Goal: Information Seeking & Learning: Check status

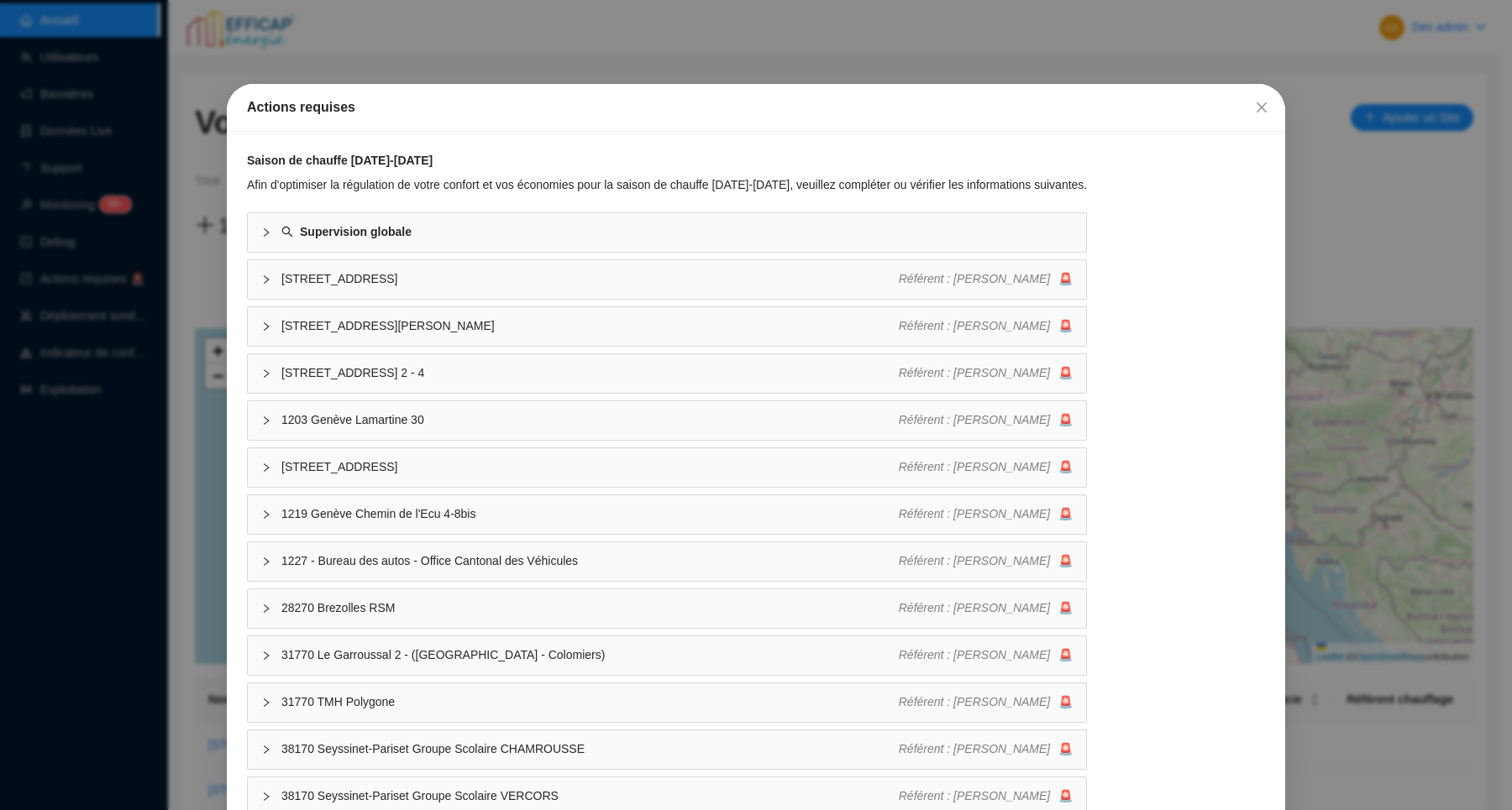
click at [317, 51] on div "Actions requises Saison de chauffe [DATE]-[DATE] Afin d'optimiser la régulation…" at bounding box center [756, 405] width 1512 height 810
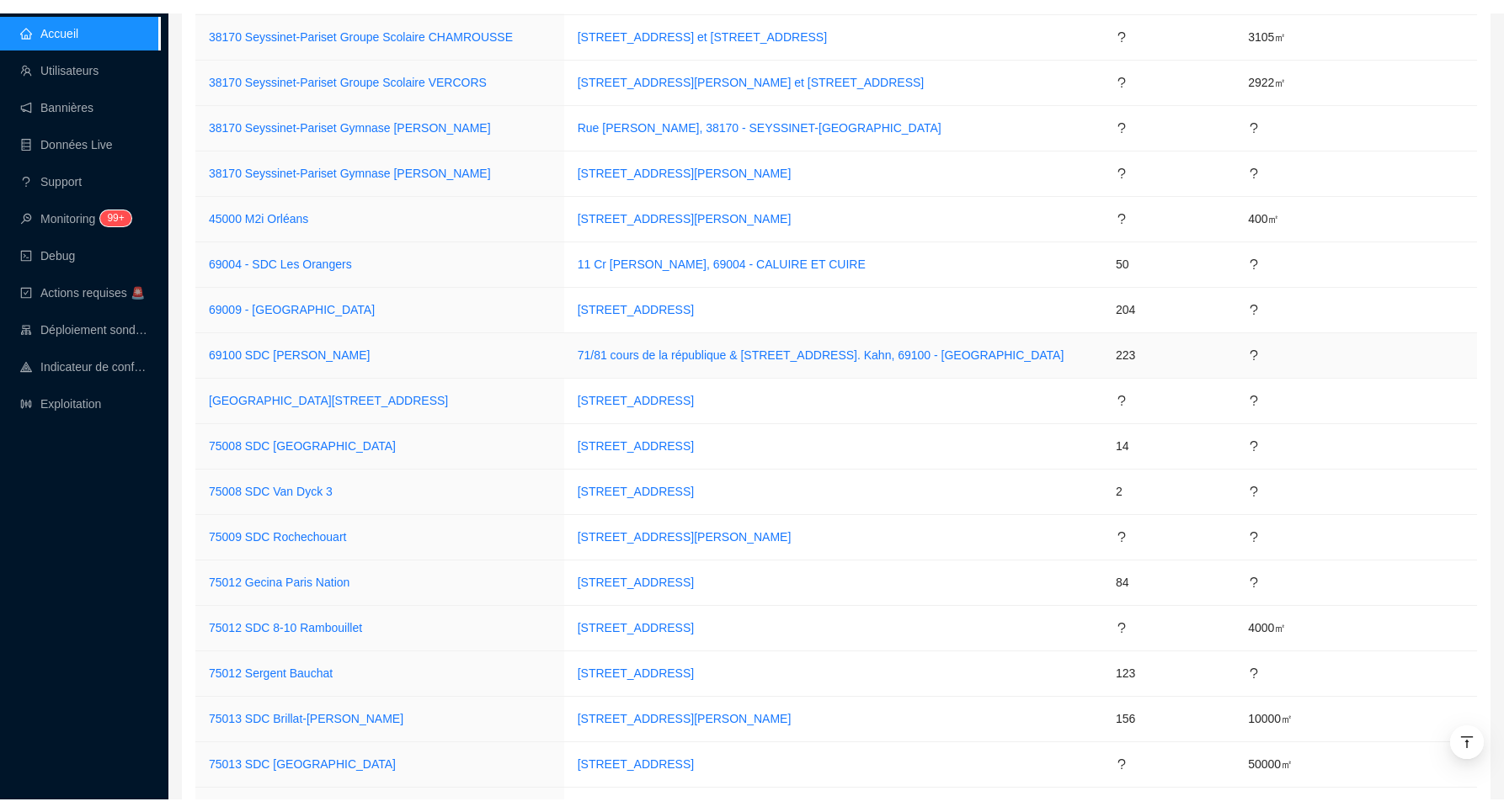
scroll to position [2081, 0]
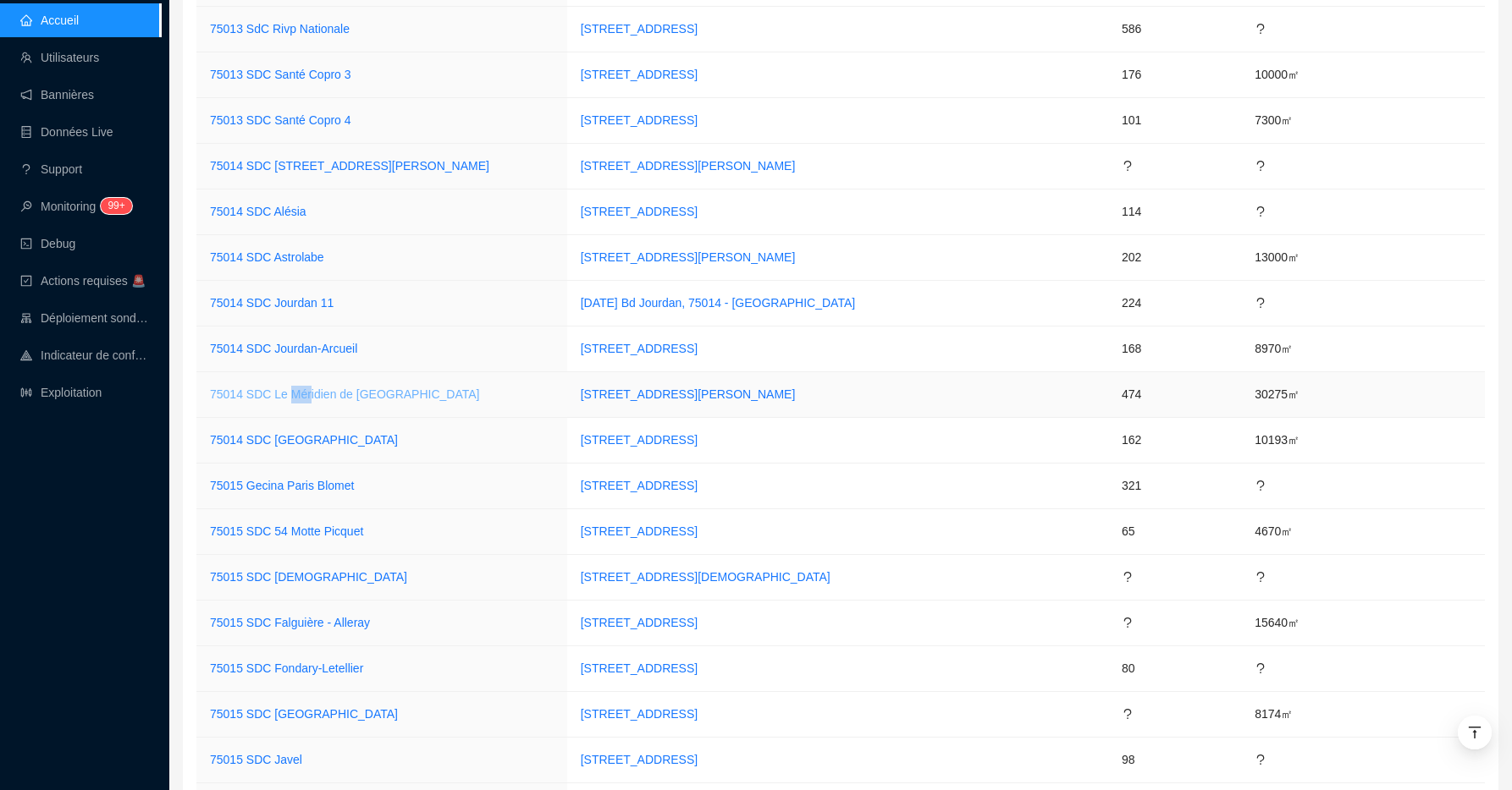
click at [331, 394] on link "75014 SDC Le Méridien de [GEOGRAPHIC_DATA]" at bounding box center [345, 395] width 270 height 14
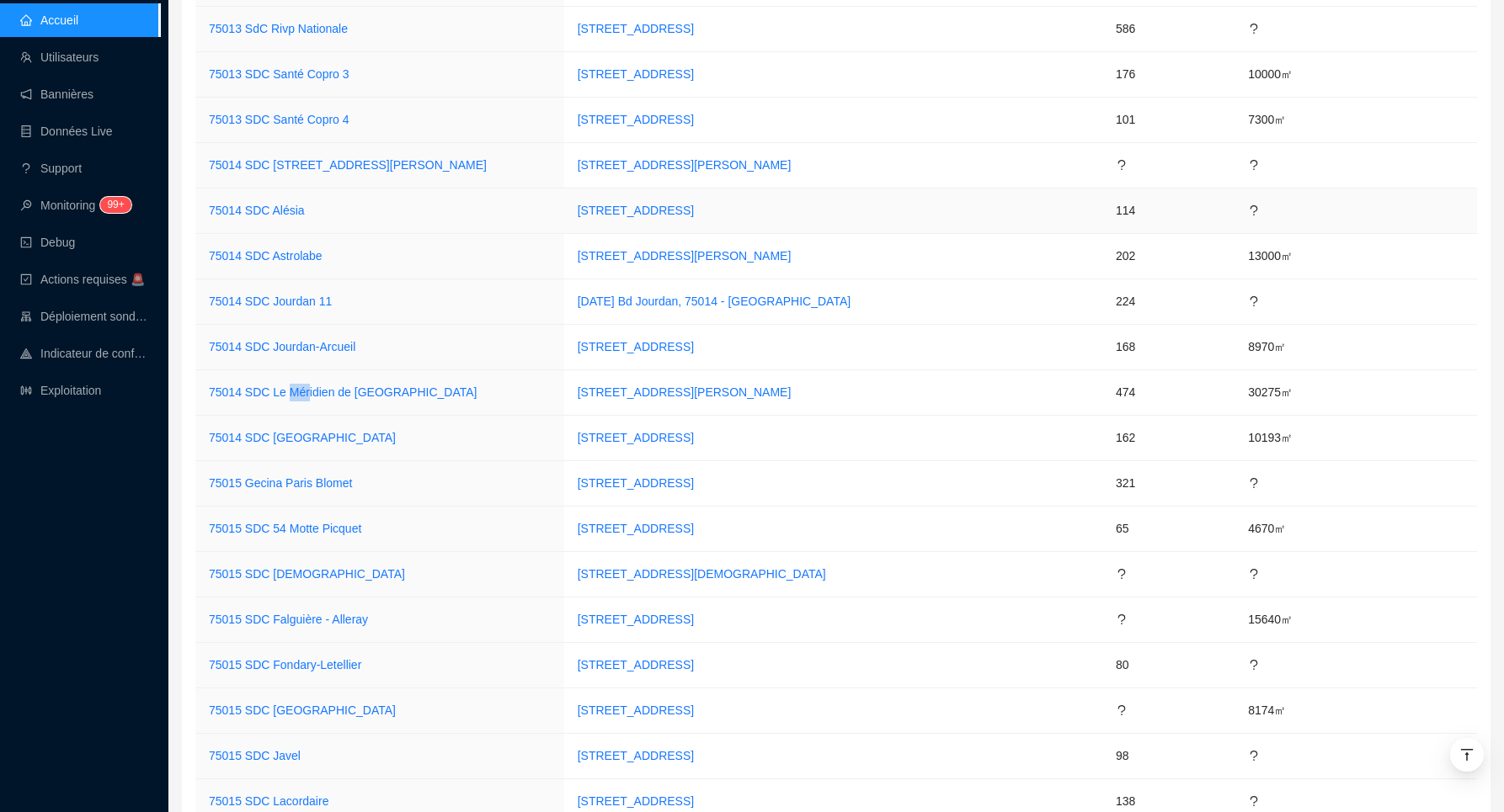
scroll to position [2115, 0]
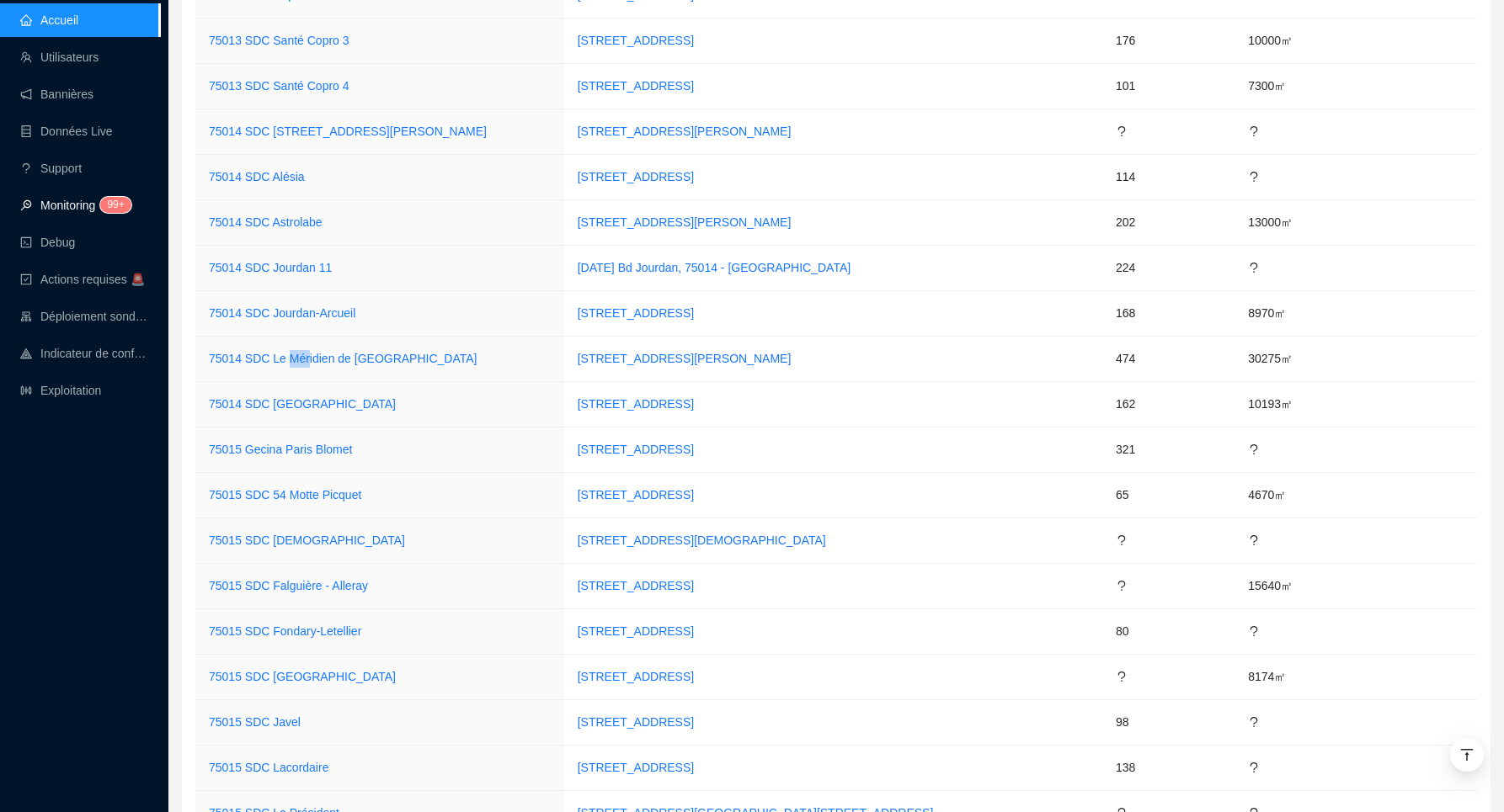
click at [74, 212] on link "Monitoring 99+" at bounding box center [73, 205] width 106 height 14
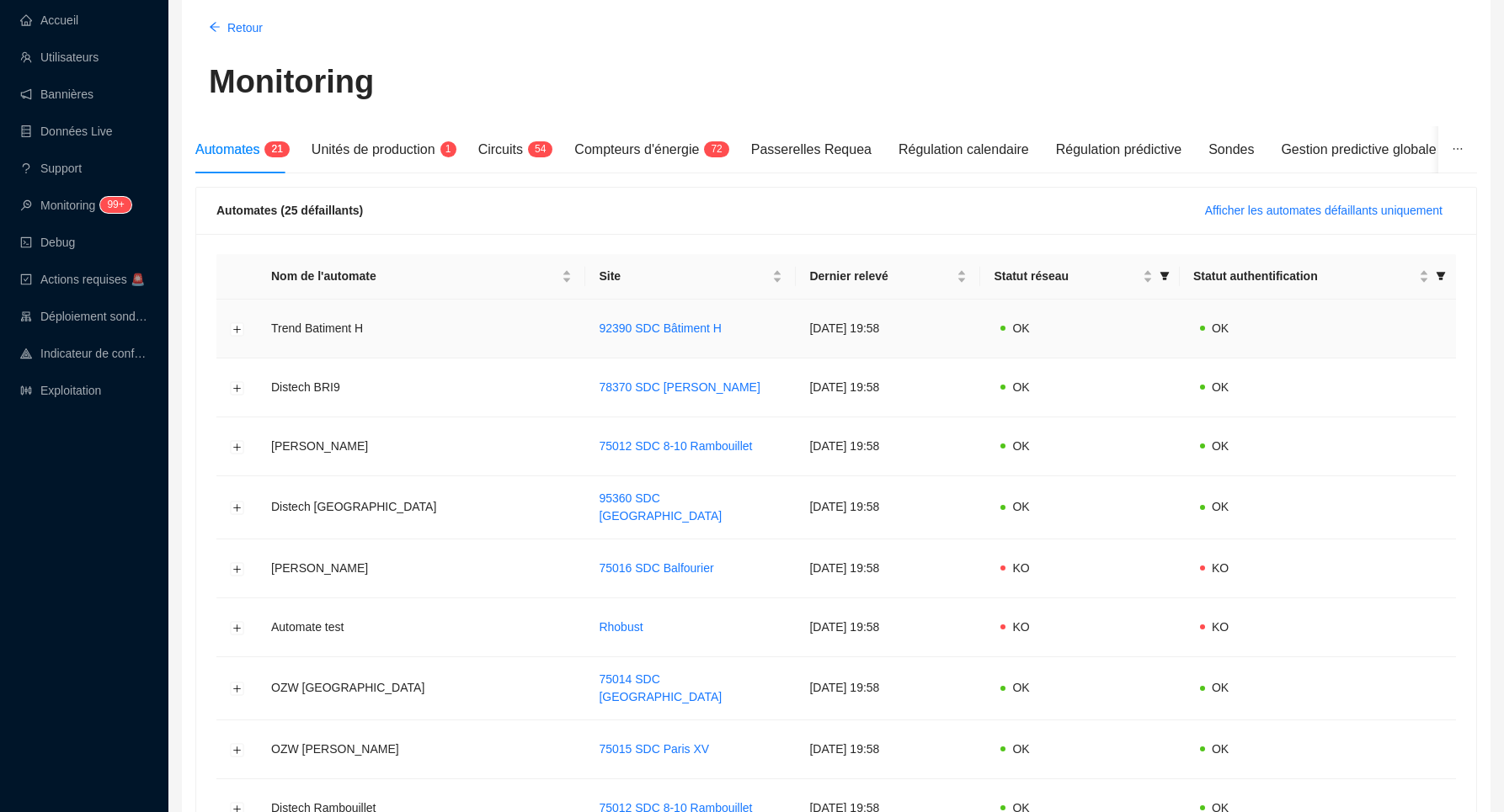
scroll to position [93, 0]
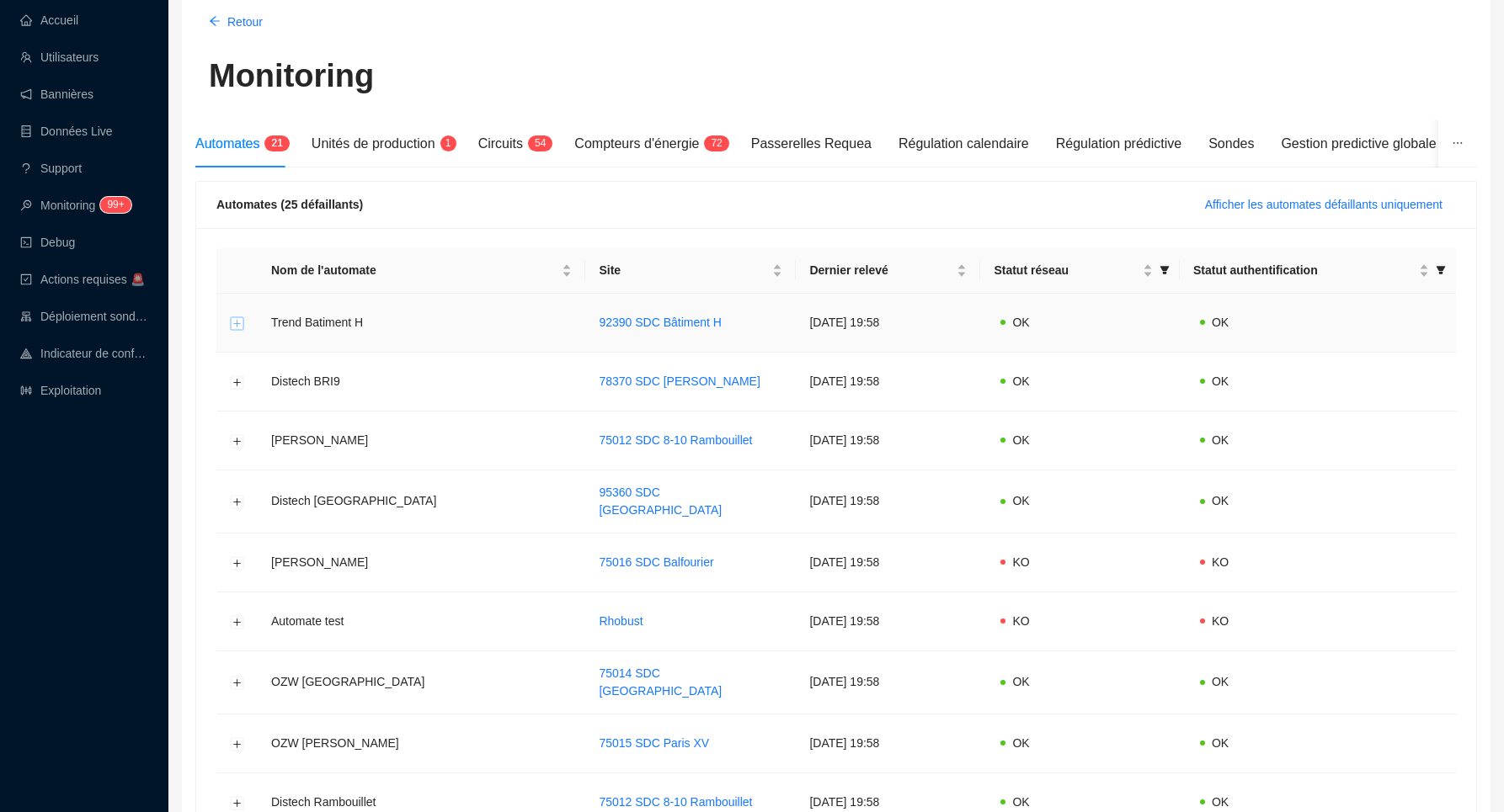
click at [240, 318] on button "Développer la ligne" at bounding box center [237, 323] width 14 height 14
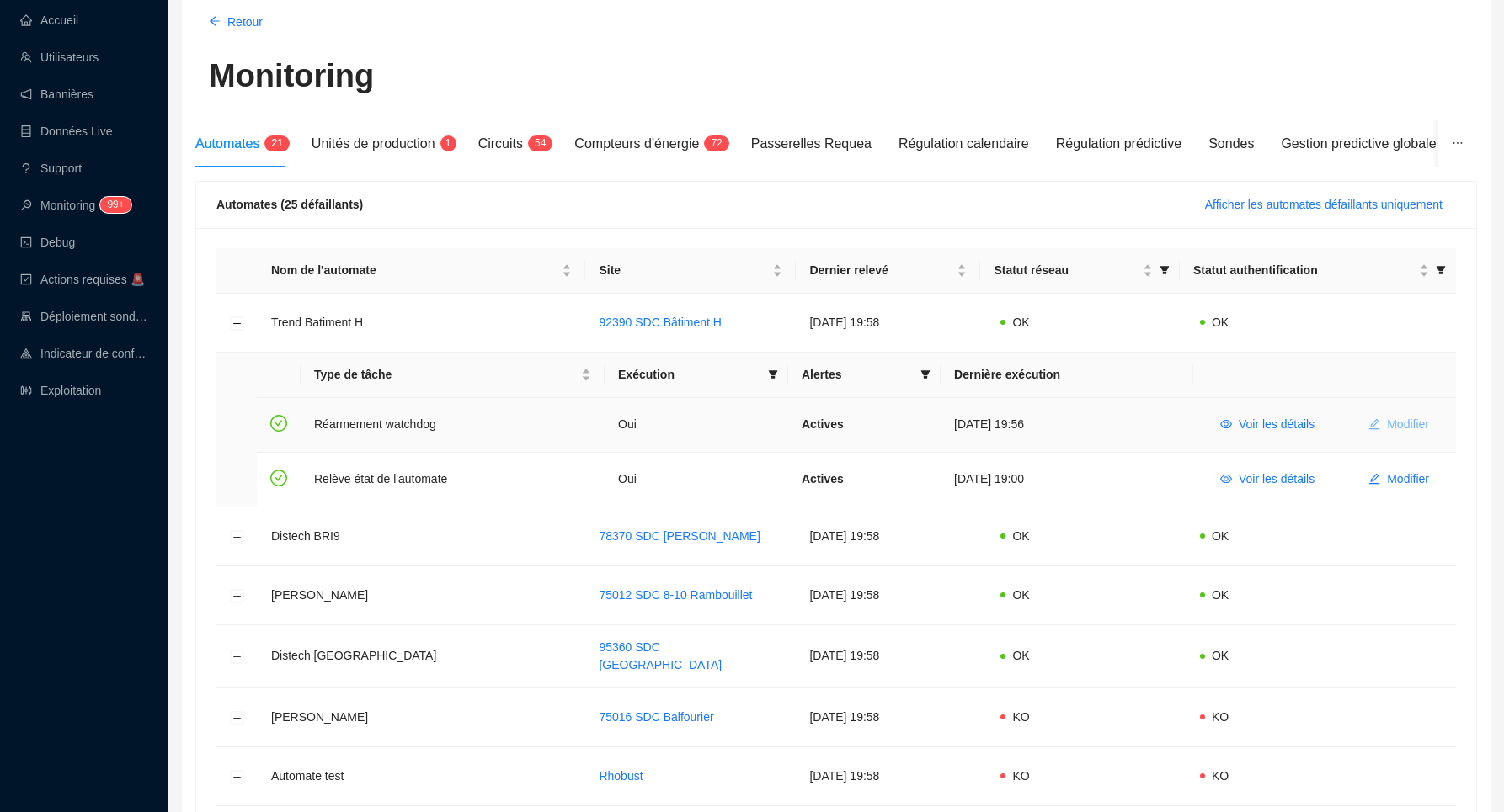
click at [1406, 423] on span "Modifier" at bounding box center [1408, 425] width 42 height 18
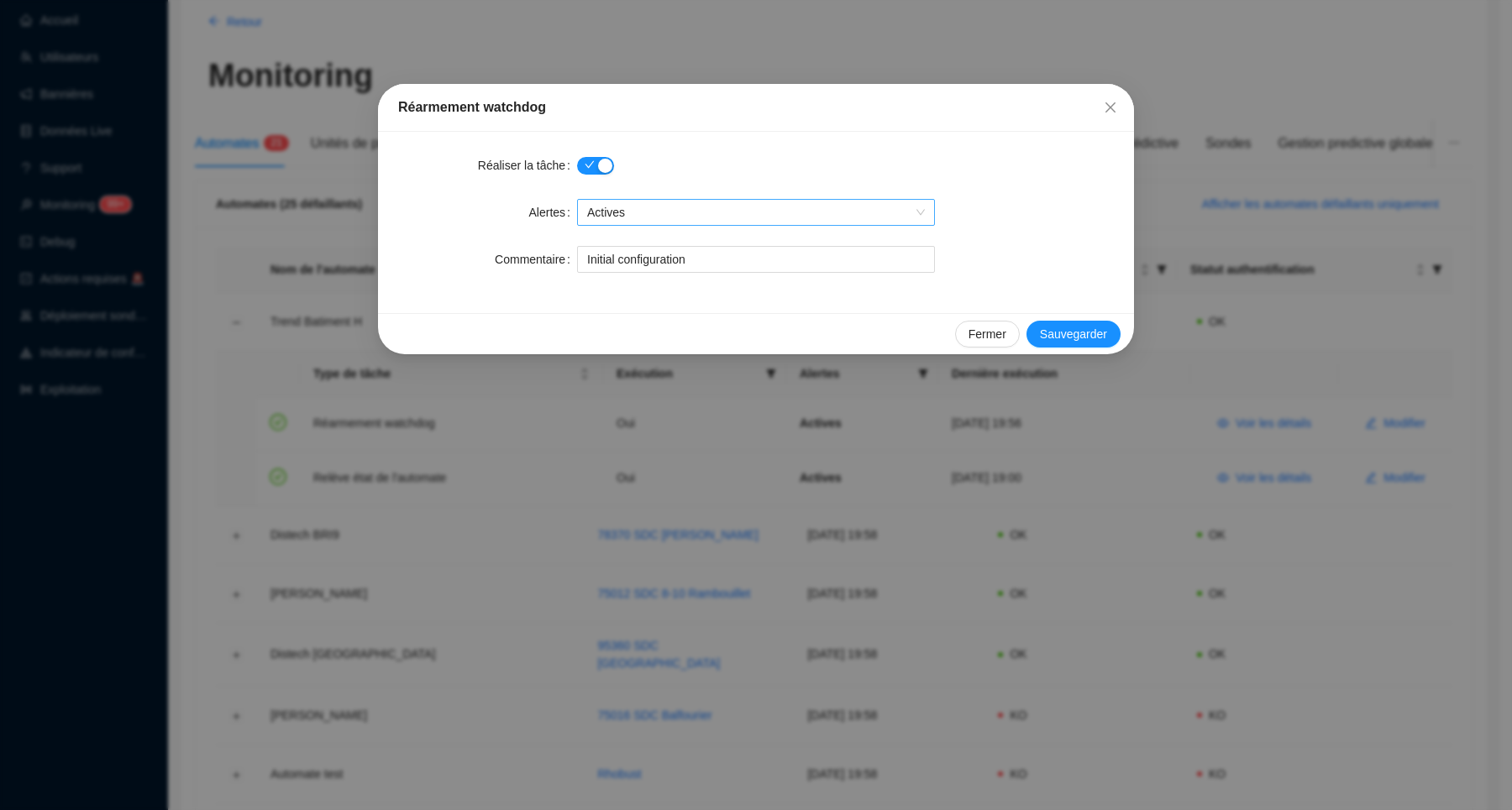
click at [906, 210] on span "Actives" at bounding box center [756, 212] width 338 height 25
click at [983, 331] on span "Fermer" at bounding box center [987, 334] width 38 height 18
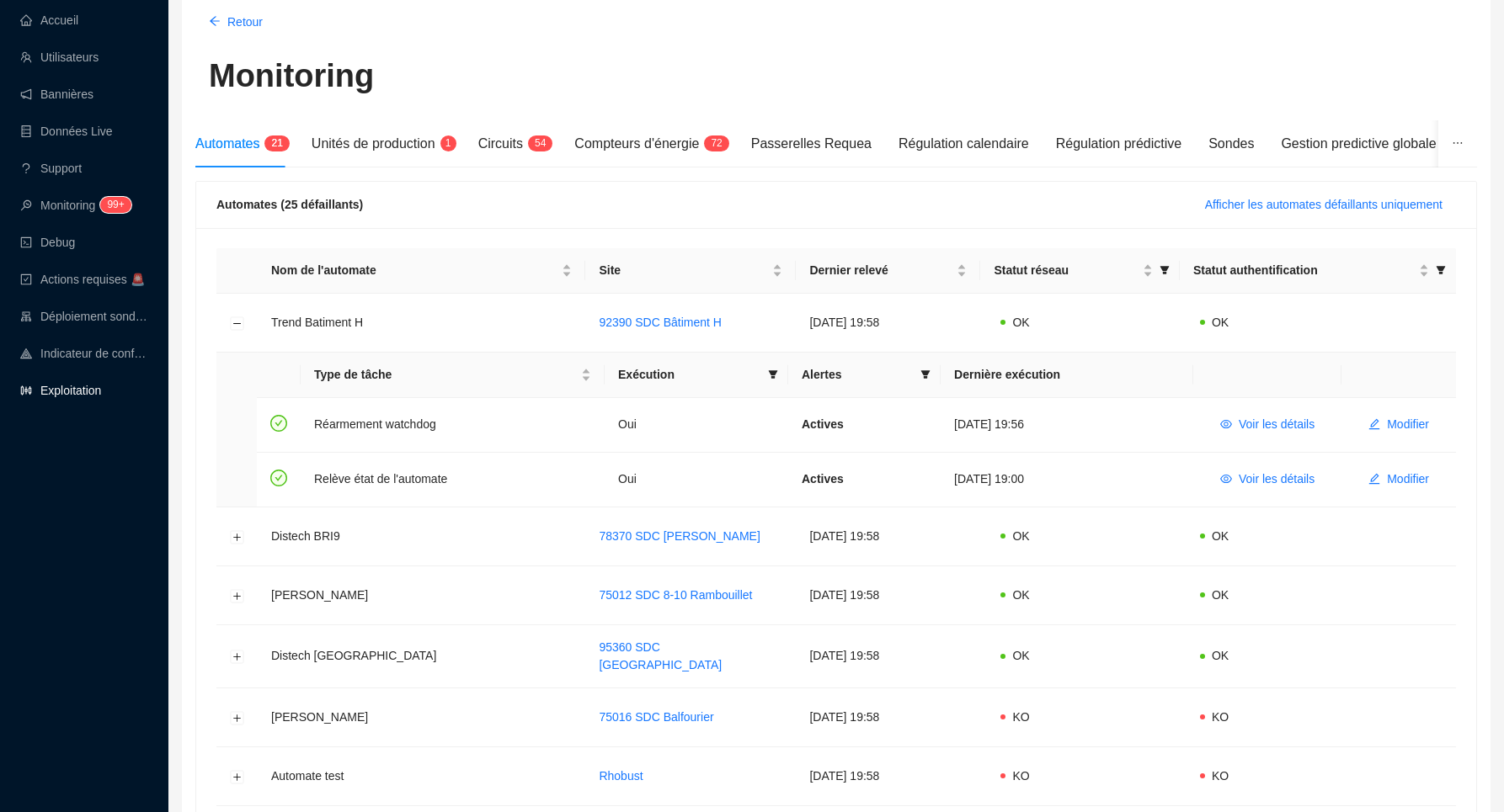
click at [90, 390] on link "Exploitation" at bounding box center [61, 391] width 81 height 14
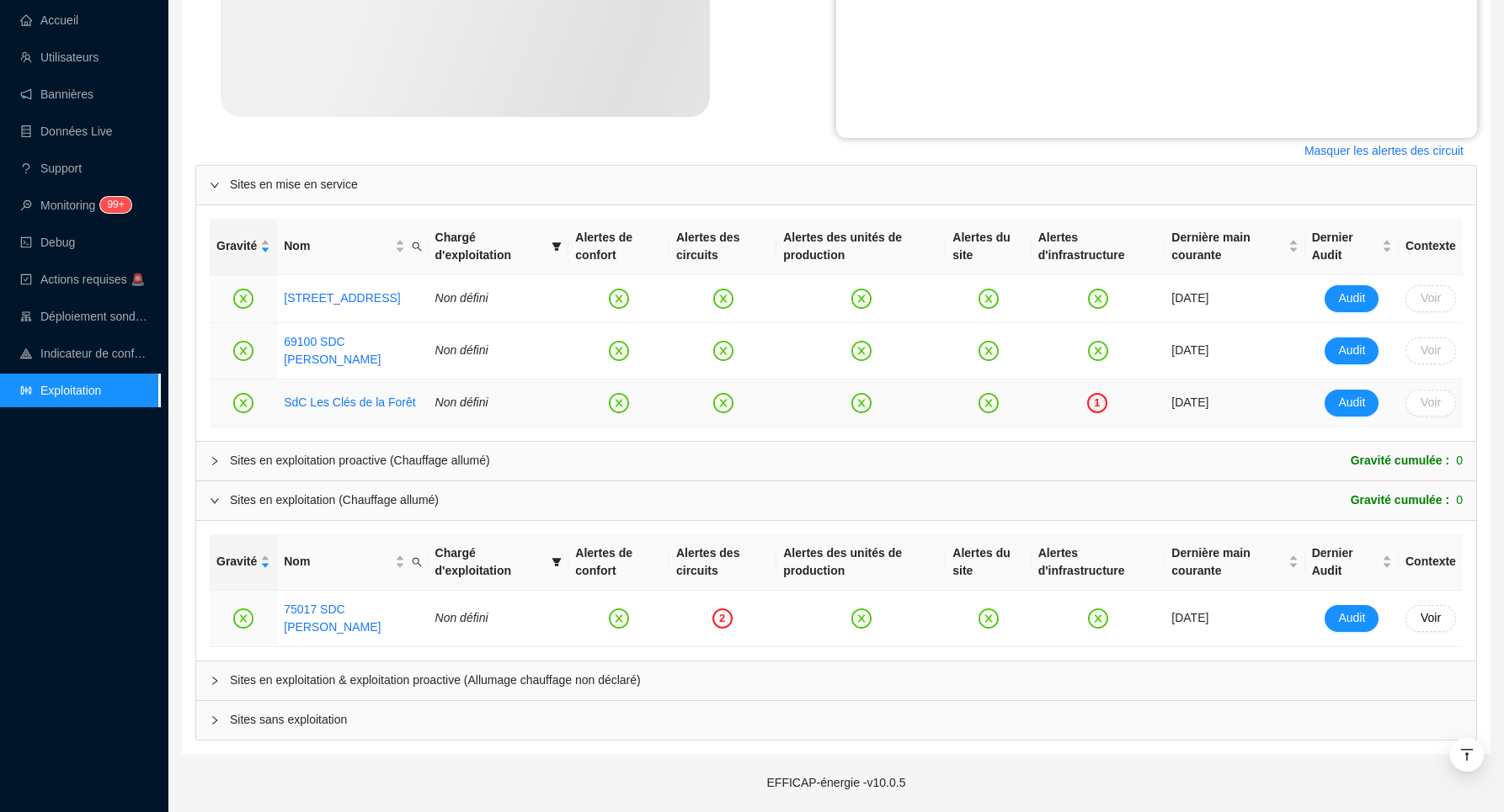
scroll to position [581, 0]
click at [310, 337] on link "69100 SDC [PERSON_NAME]" at bounding box center [332, 350] width 97 height 31
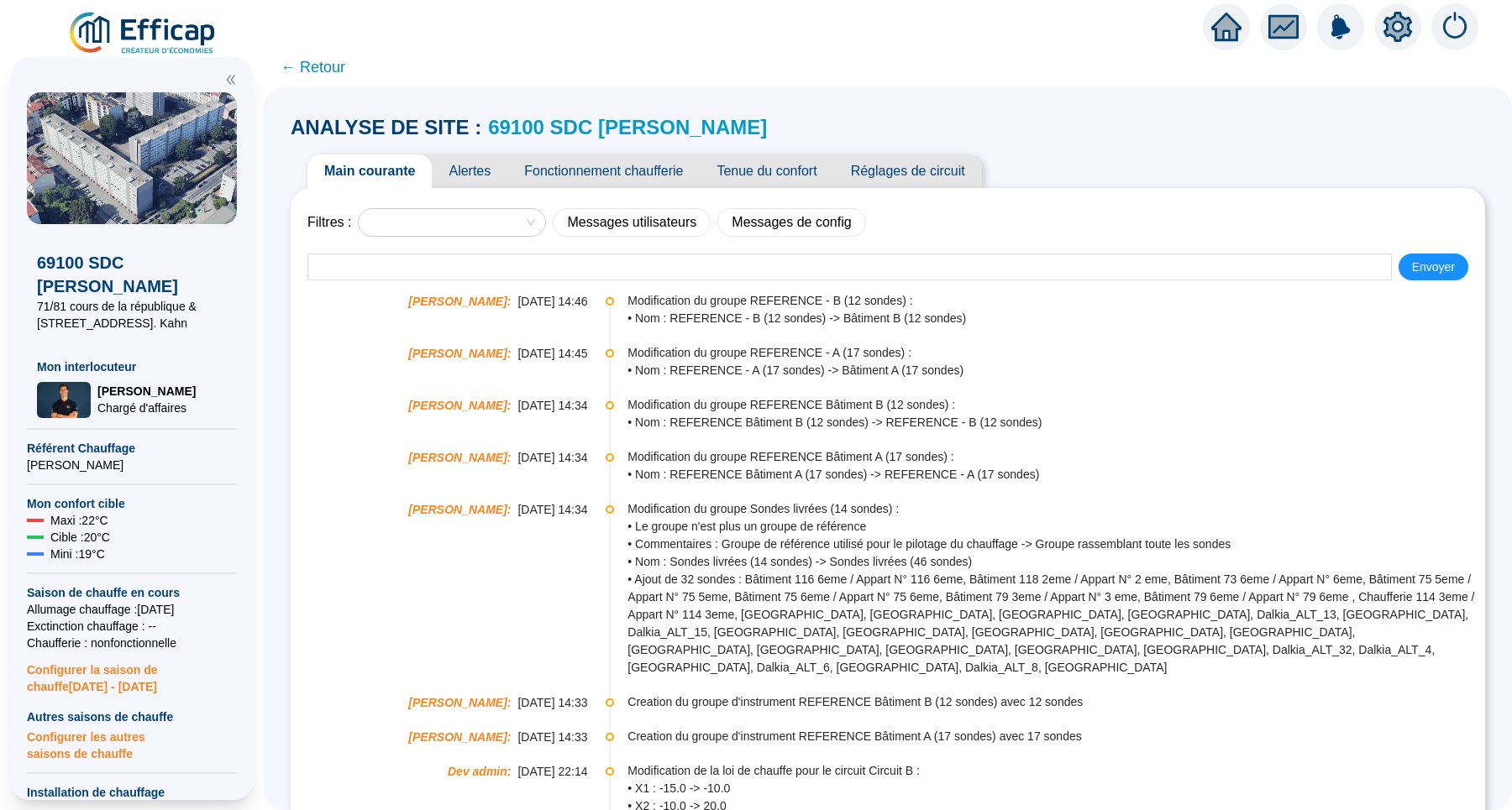
click at [497, 176] on span "Alertes" at bounding box center [470, 171] width 76 height 34
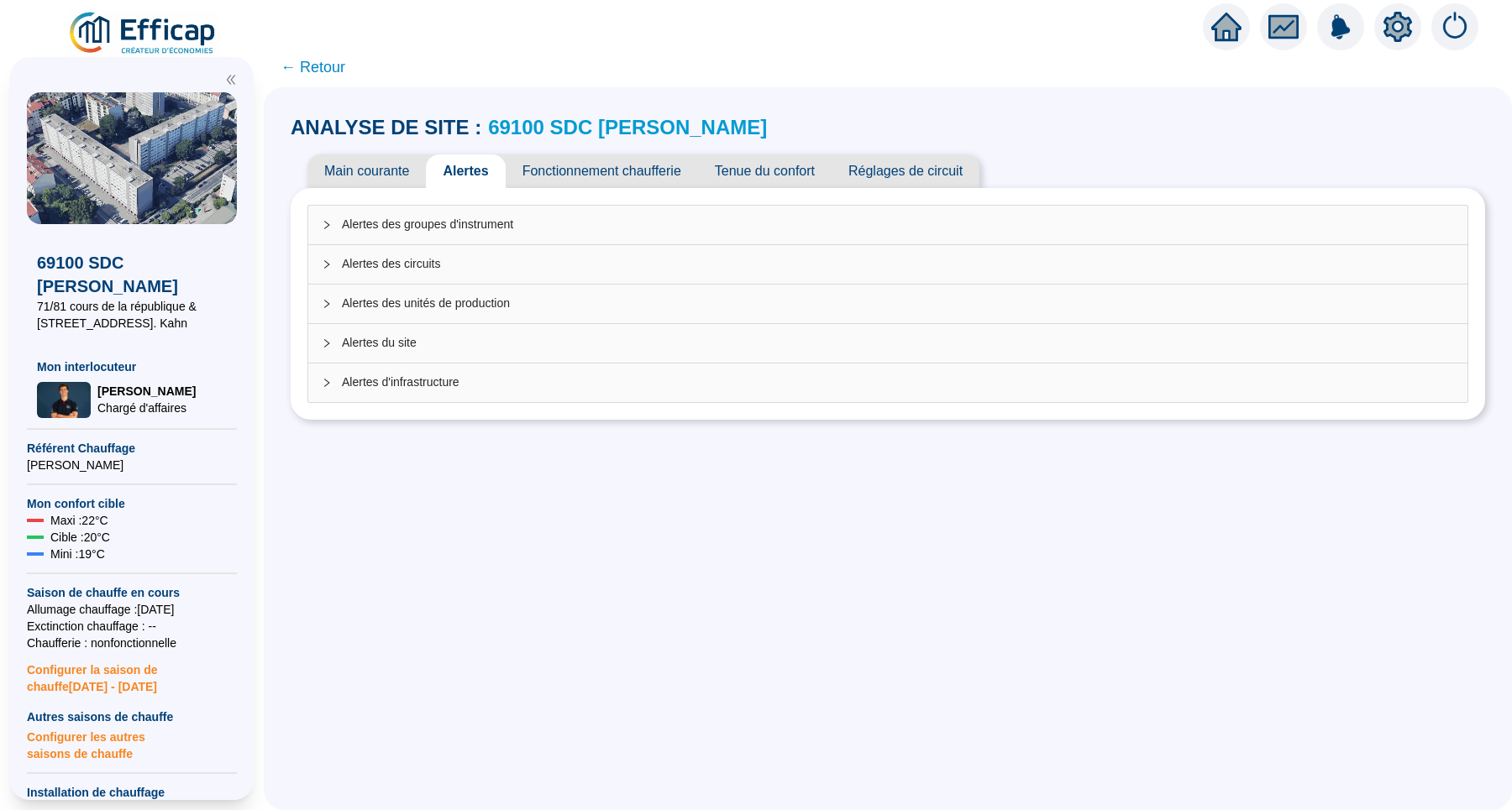
click at [362, 264] on span "Alertes des circuits" at bounding box center [898, 264] width 1112 height 18
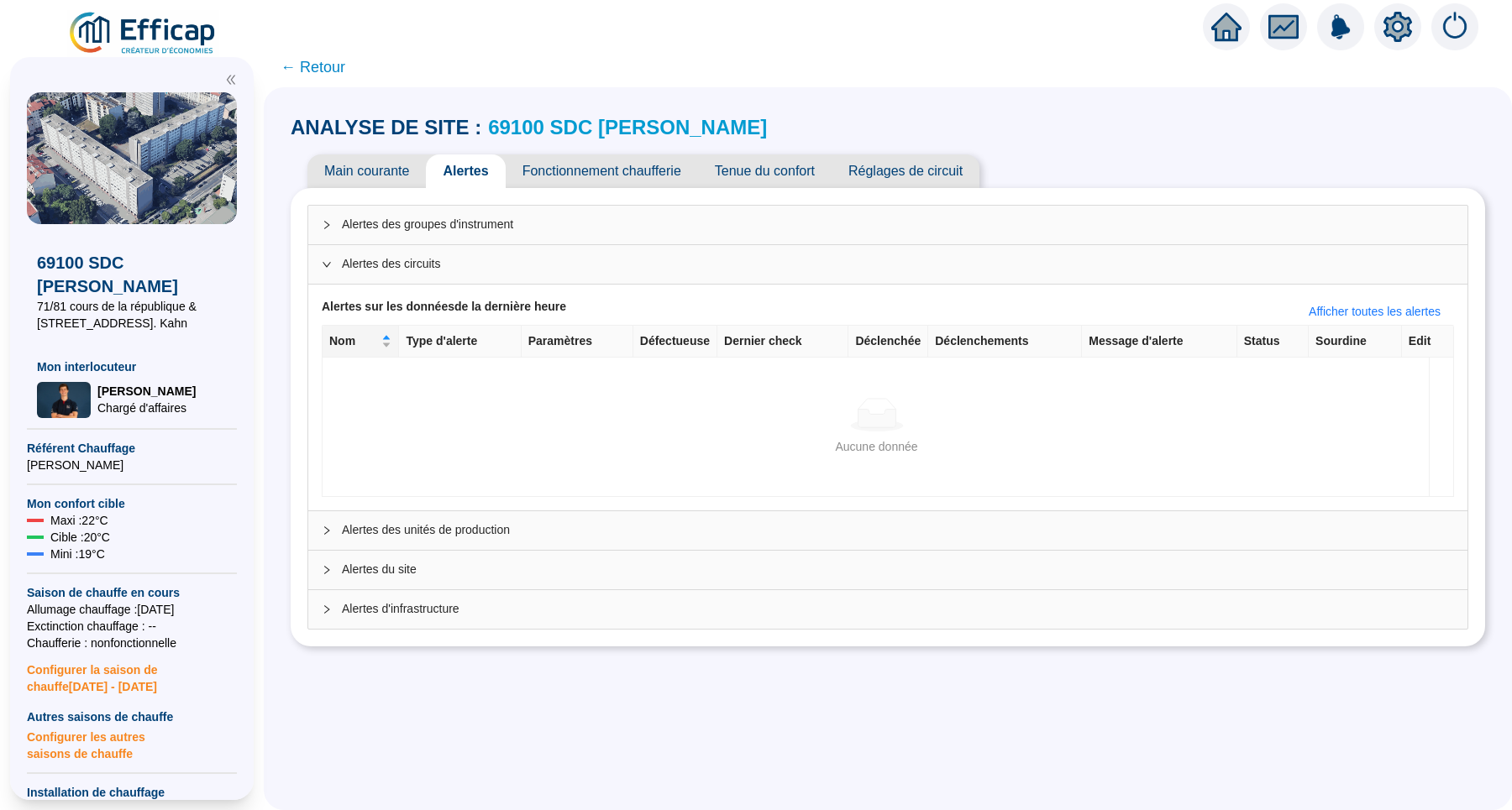
click at [508, 266] on span "Alertes des circuits" at bounding box center [898, 264] width 1112 height 18
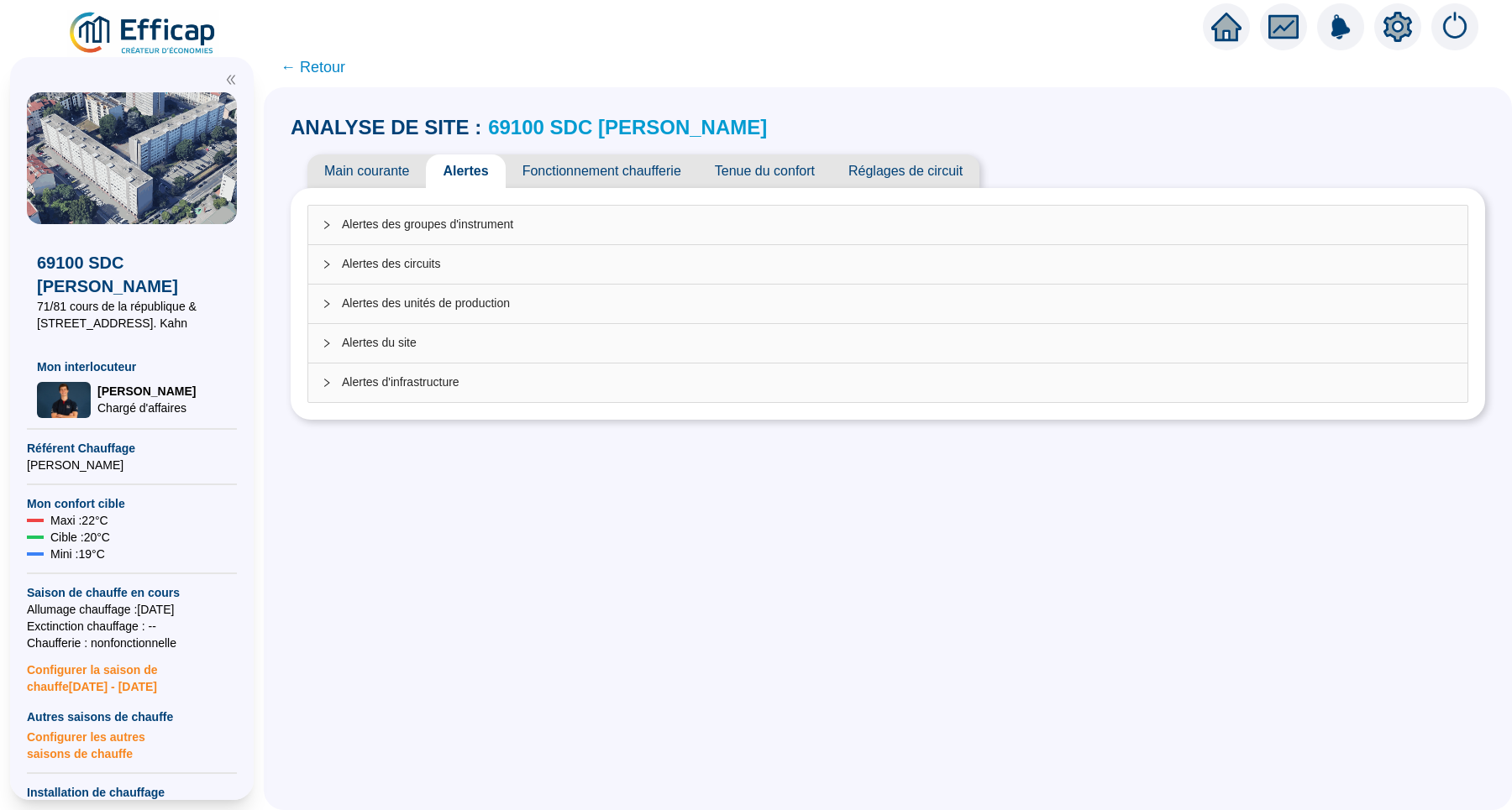
click at [493, 379] on span "Alertes d'infrastructure" at bounding box center [898, 382] width 1112 height 18
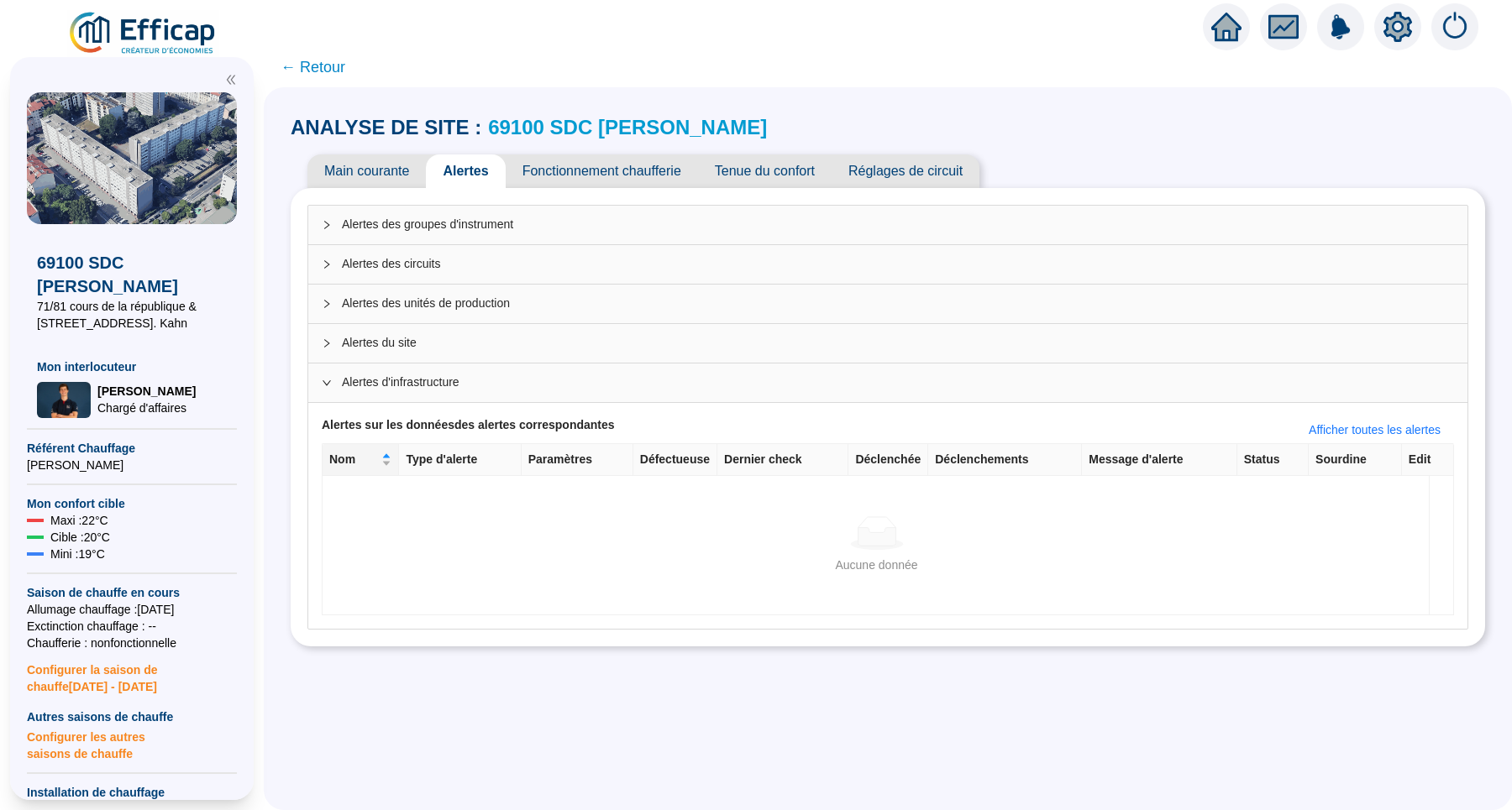
click at [493, 379] on span "Alertes d'infrastructure" at bounding box center [898, 382] width 1112 height 18
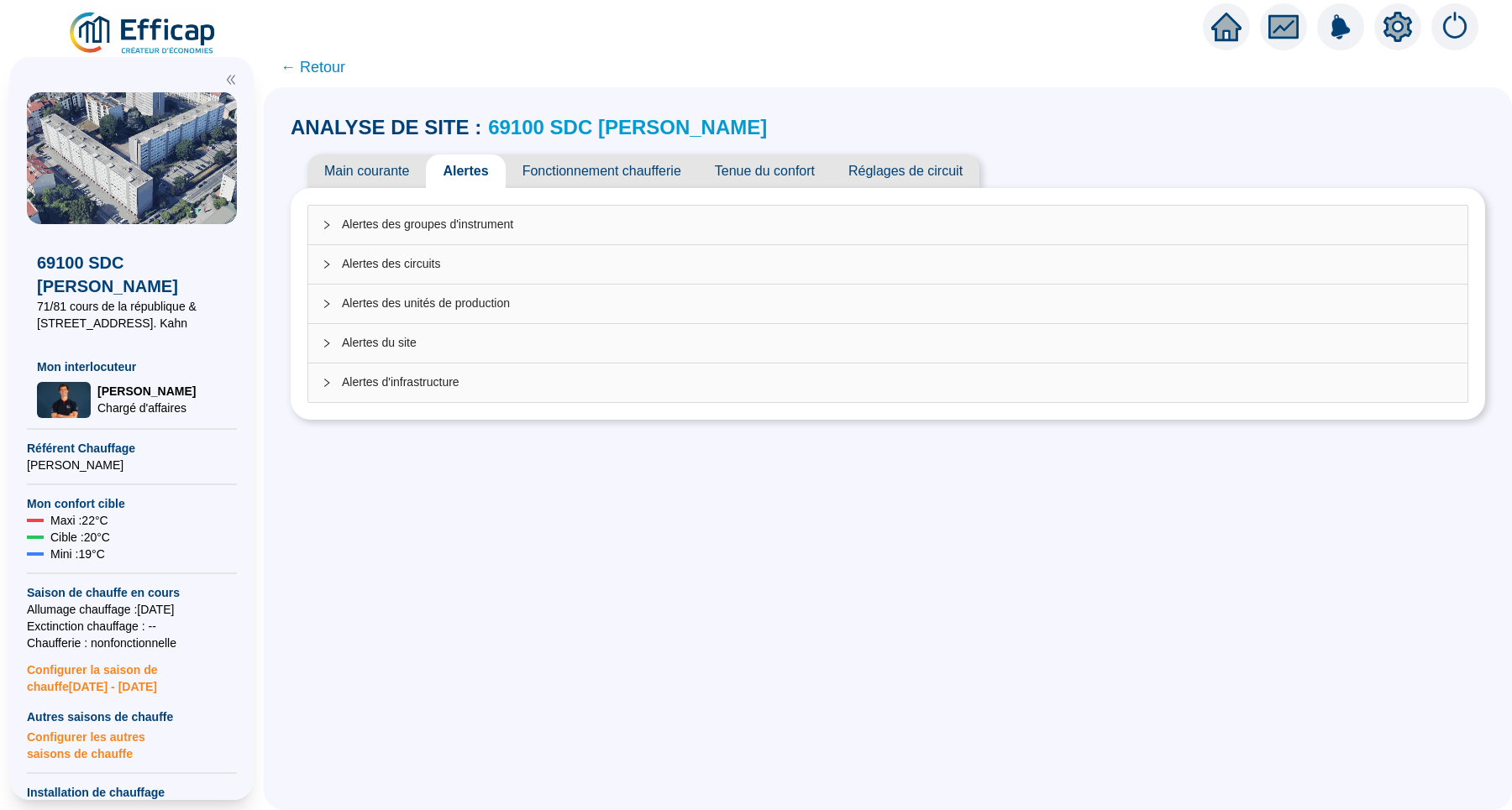
click at [473, 339] on span "Alertes du site" at bounding box center [898, 343] width 1112 height 18
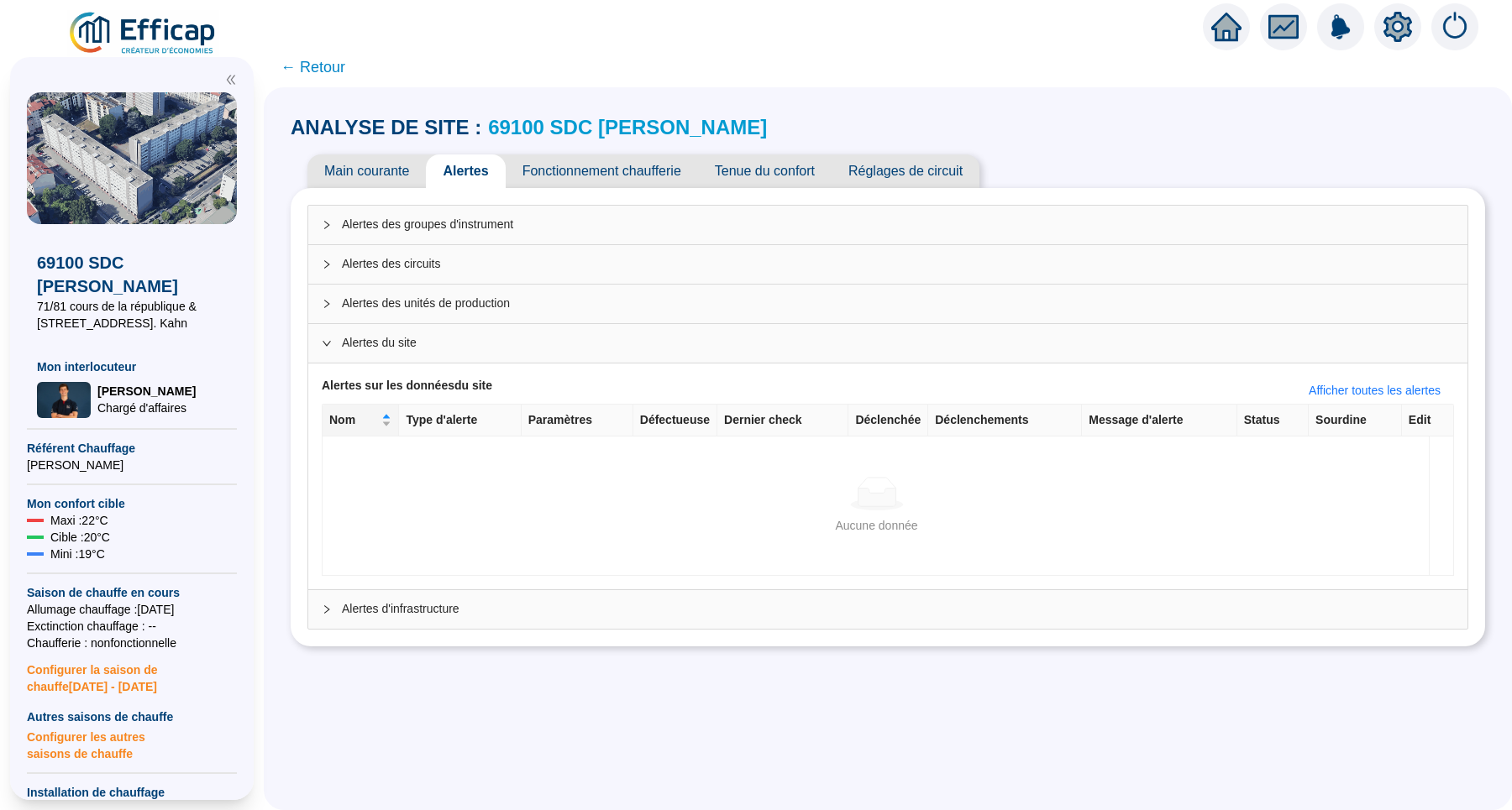
click at [473, 339] on span "Alertes du site" at bounding box center [898, 343] width 1112 height 18
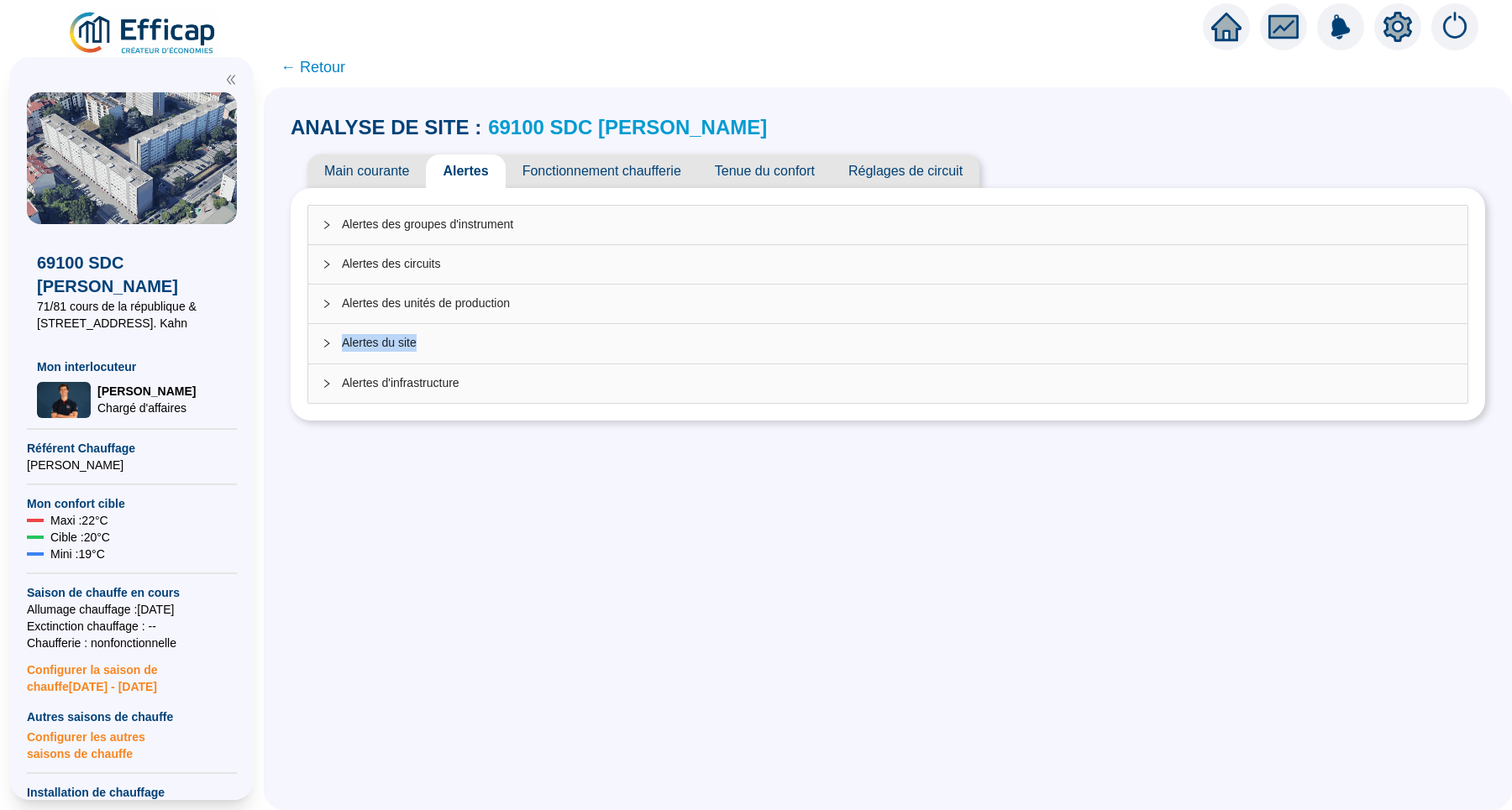
click at [473, 339] on span "Alertes du site" at bounding box center [898, 343] width 1112 height 18
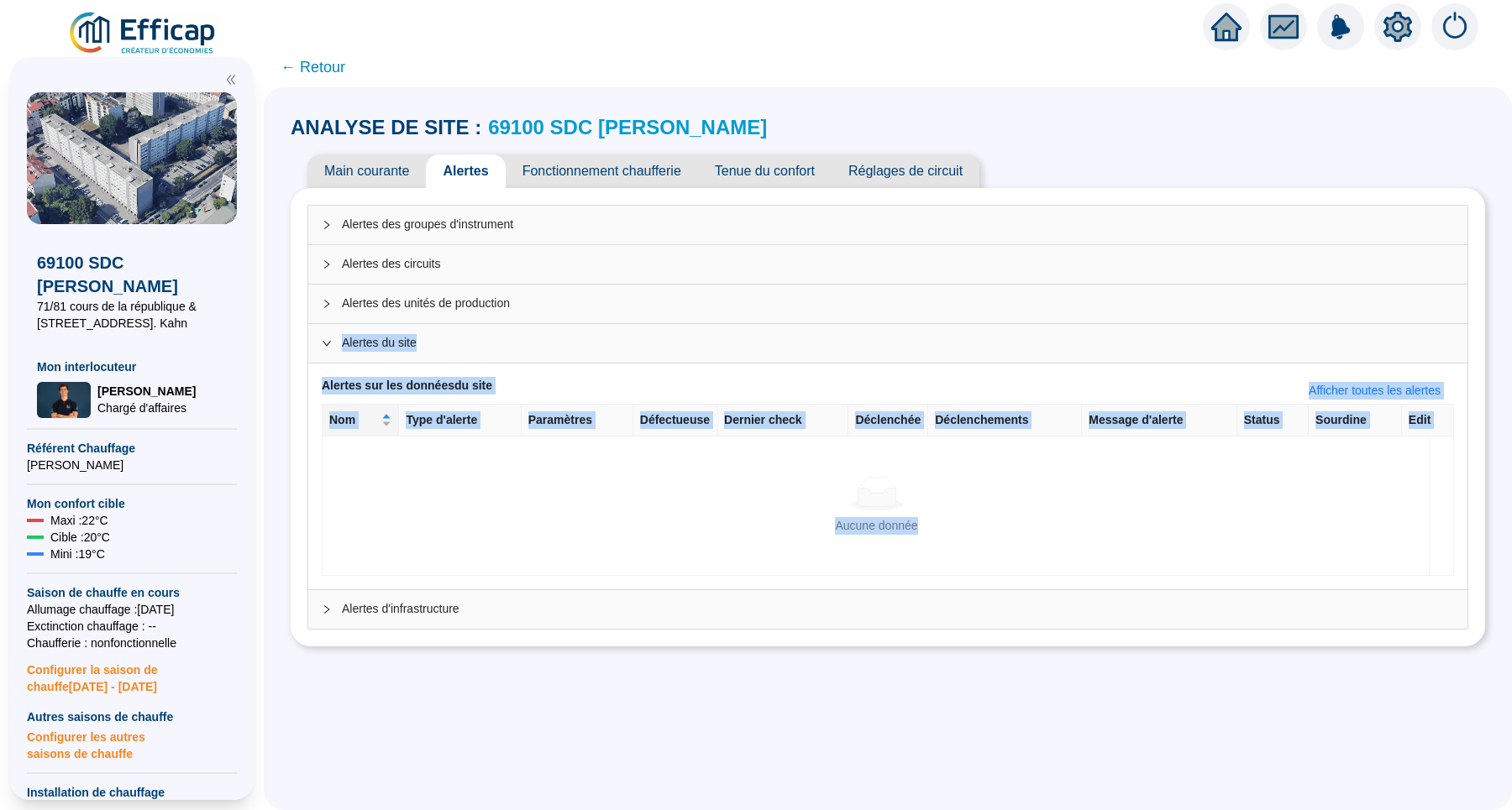
click at [1078, 340] on span "Alertes du site" at bounding box center [898, 343] width 1112 height 18
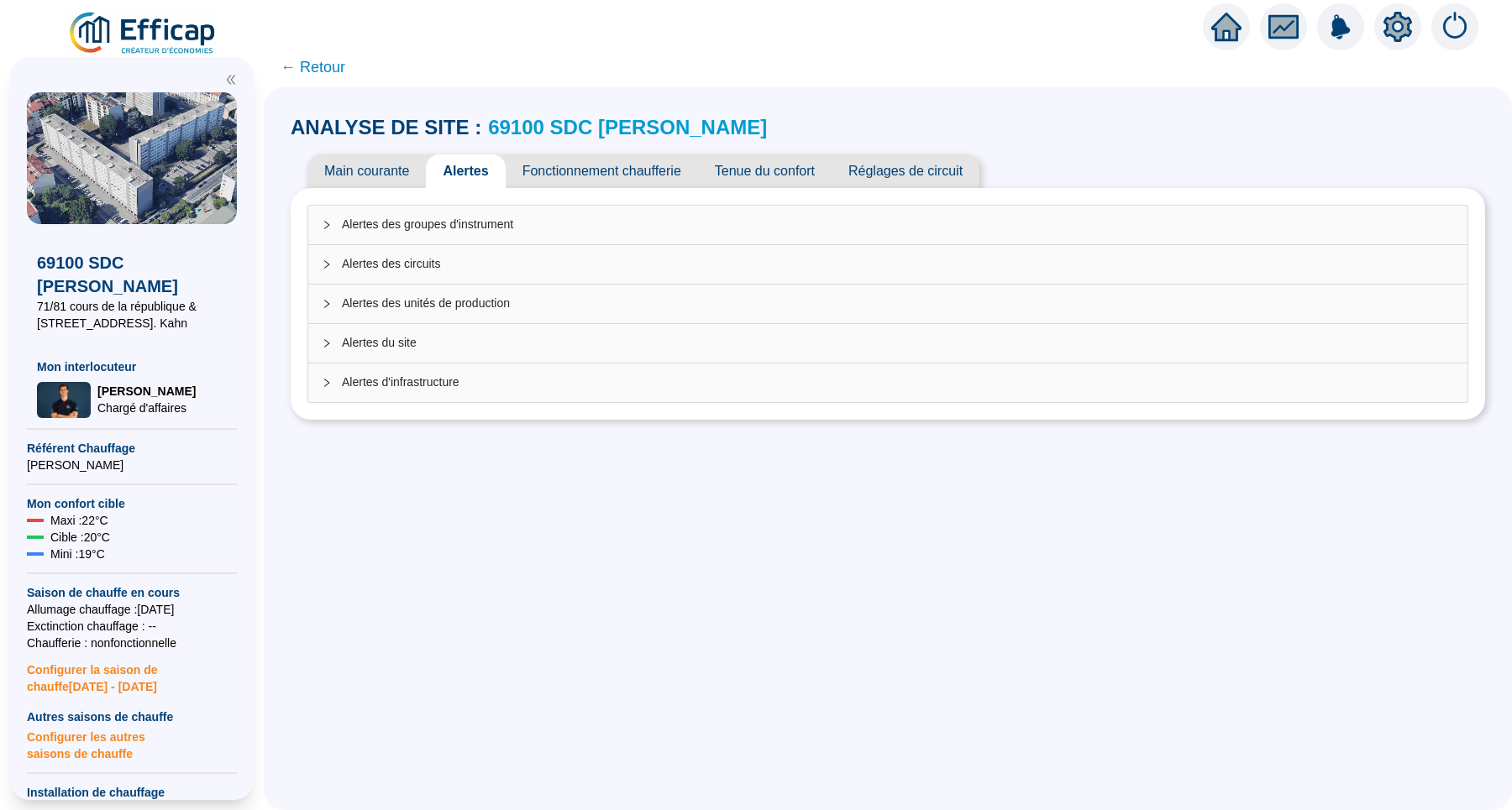
click at [1052, 273] on div "Alertes des circuits" at bounding box center [888, 264] width 1159 height 39
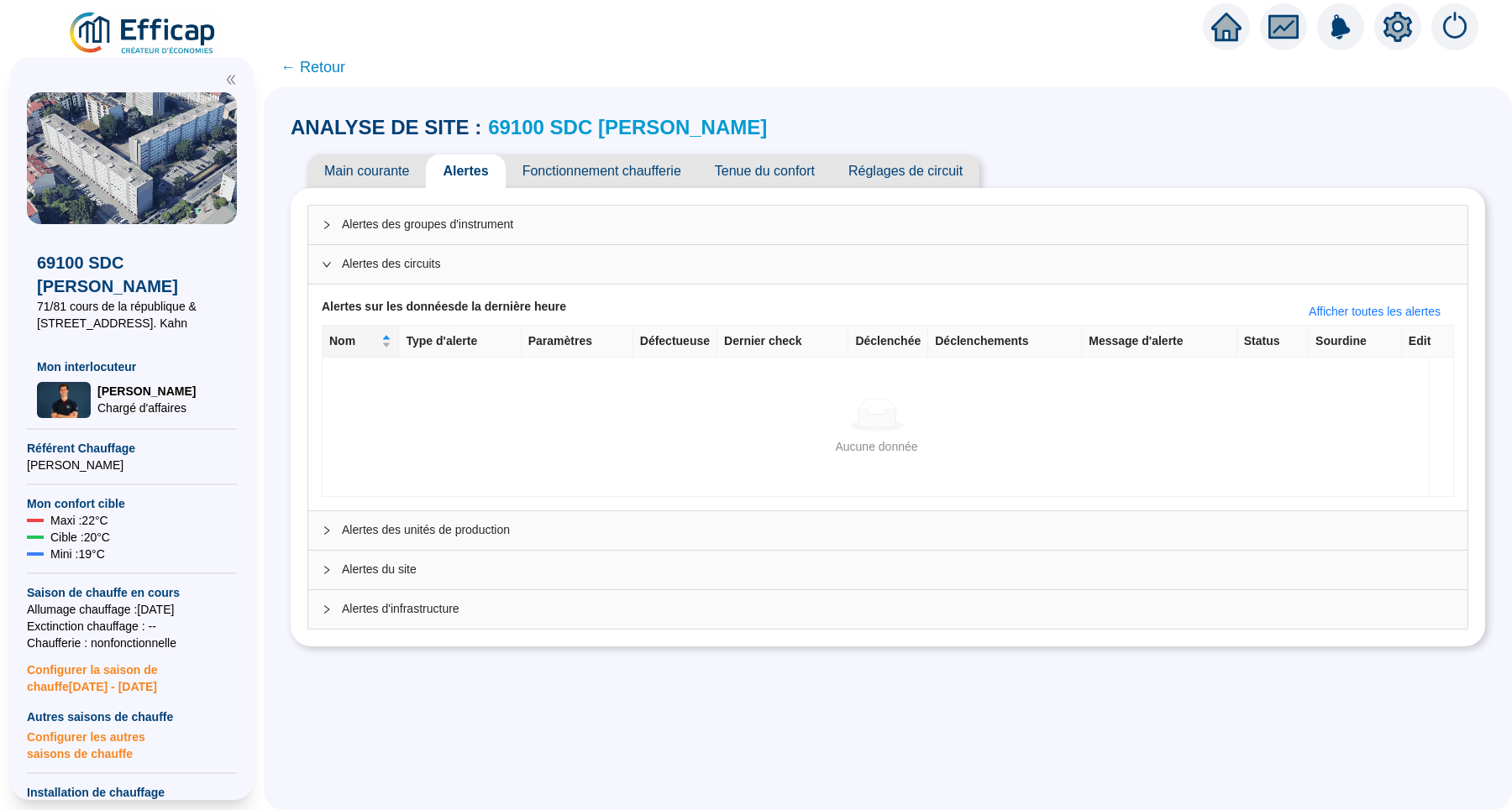
click at [1328, 328] on th "Sourdine" at bounding box center [1355, 342] width 93 height 32
click at [1333, 322] on button "Afficher toutes les alertes" at bounding box center [1375, 312] width 158 height 27
click at [1149, 224] on span "Alertes des groupes d'instrument" at bounding box center [898, 224] width 1112 height 18
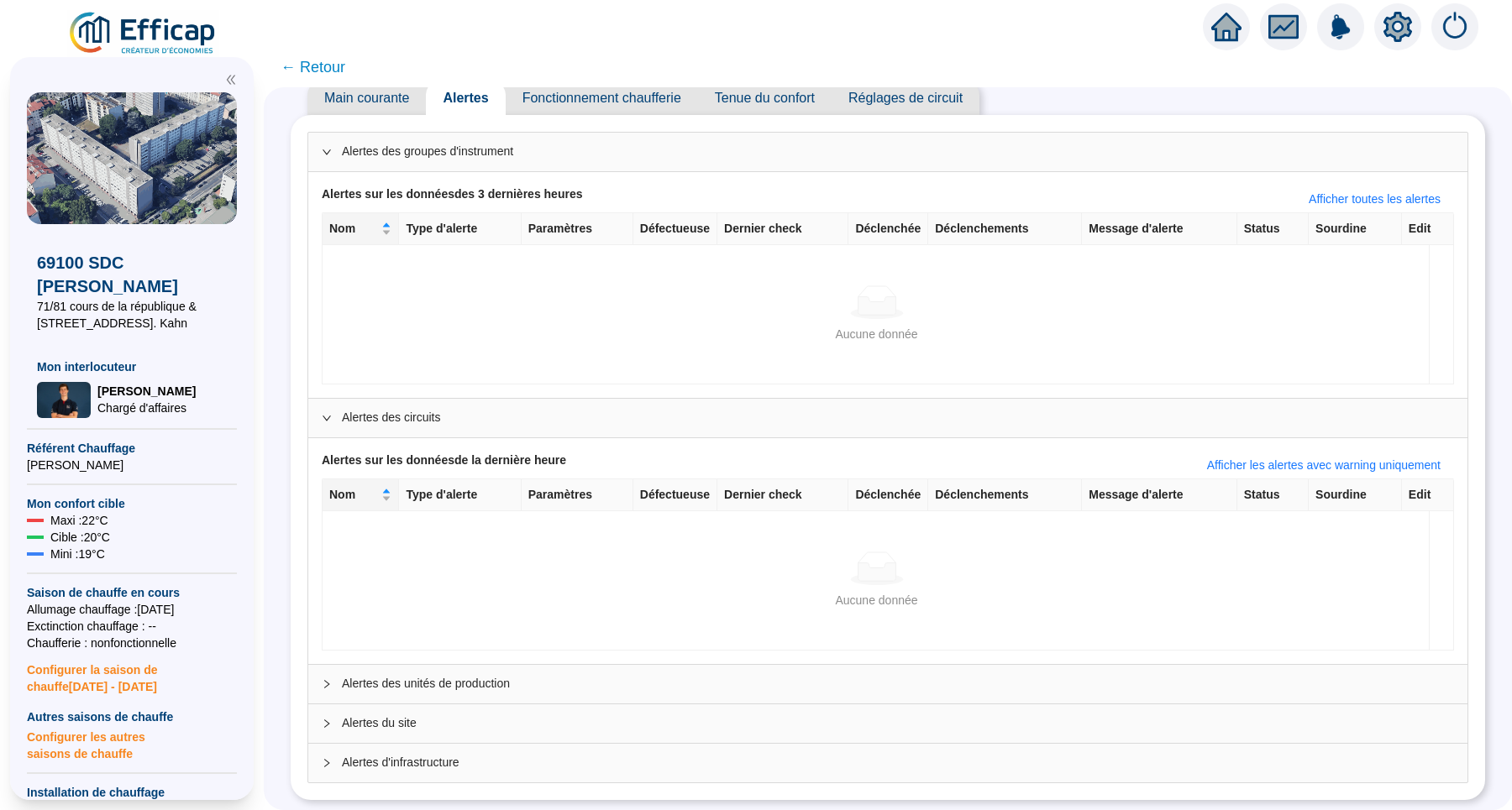
scroll to position [85, 0]
click at [981, 705] on div "Alertes du site" at bounding box center [888, 724] width 1159 height 39
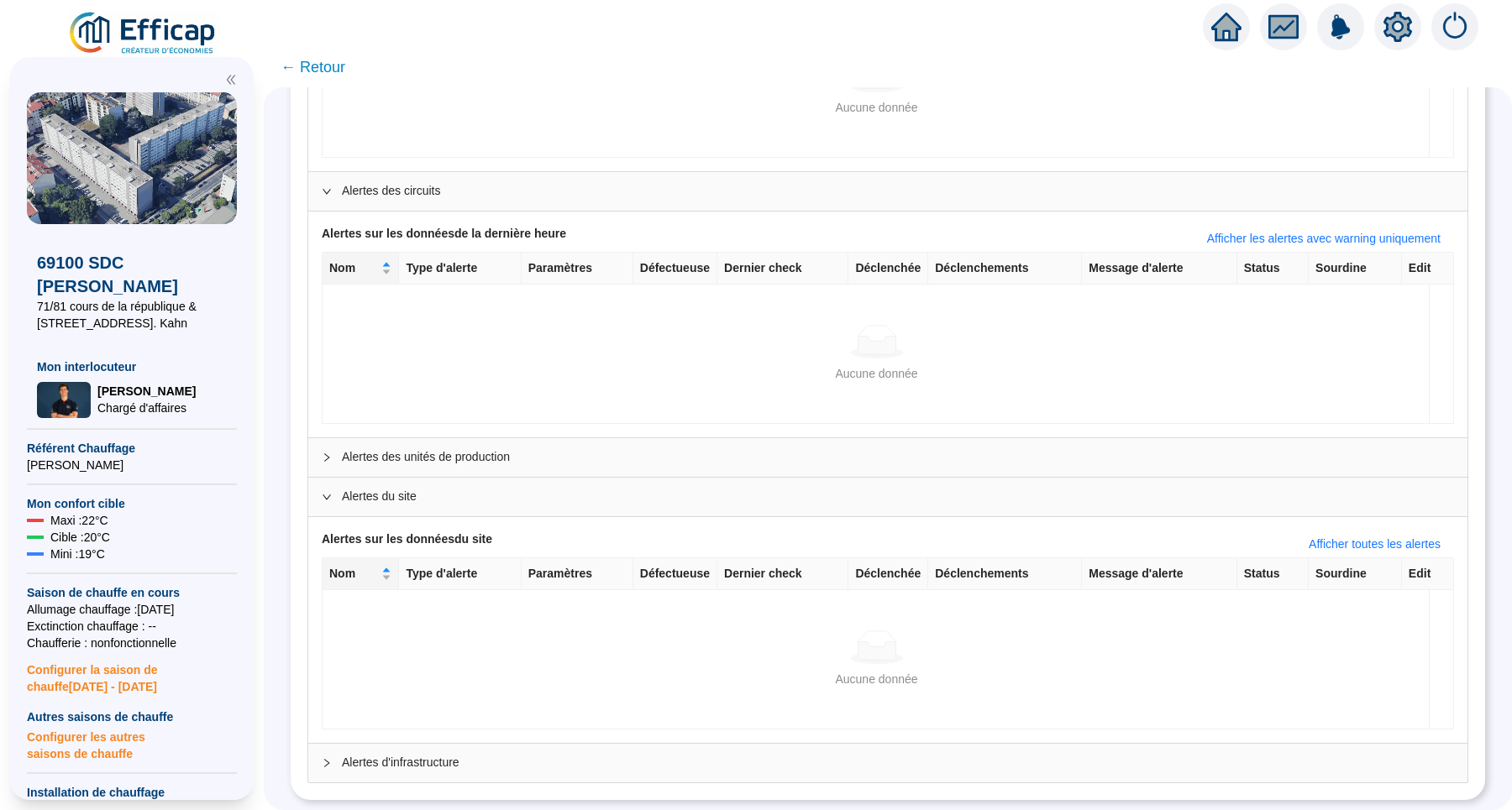
click at [909, 754] on span "Alertes d'infrastructure" at bounding box center [898, 763] width 1112 height 18
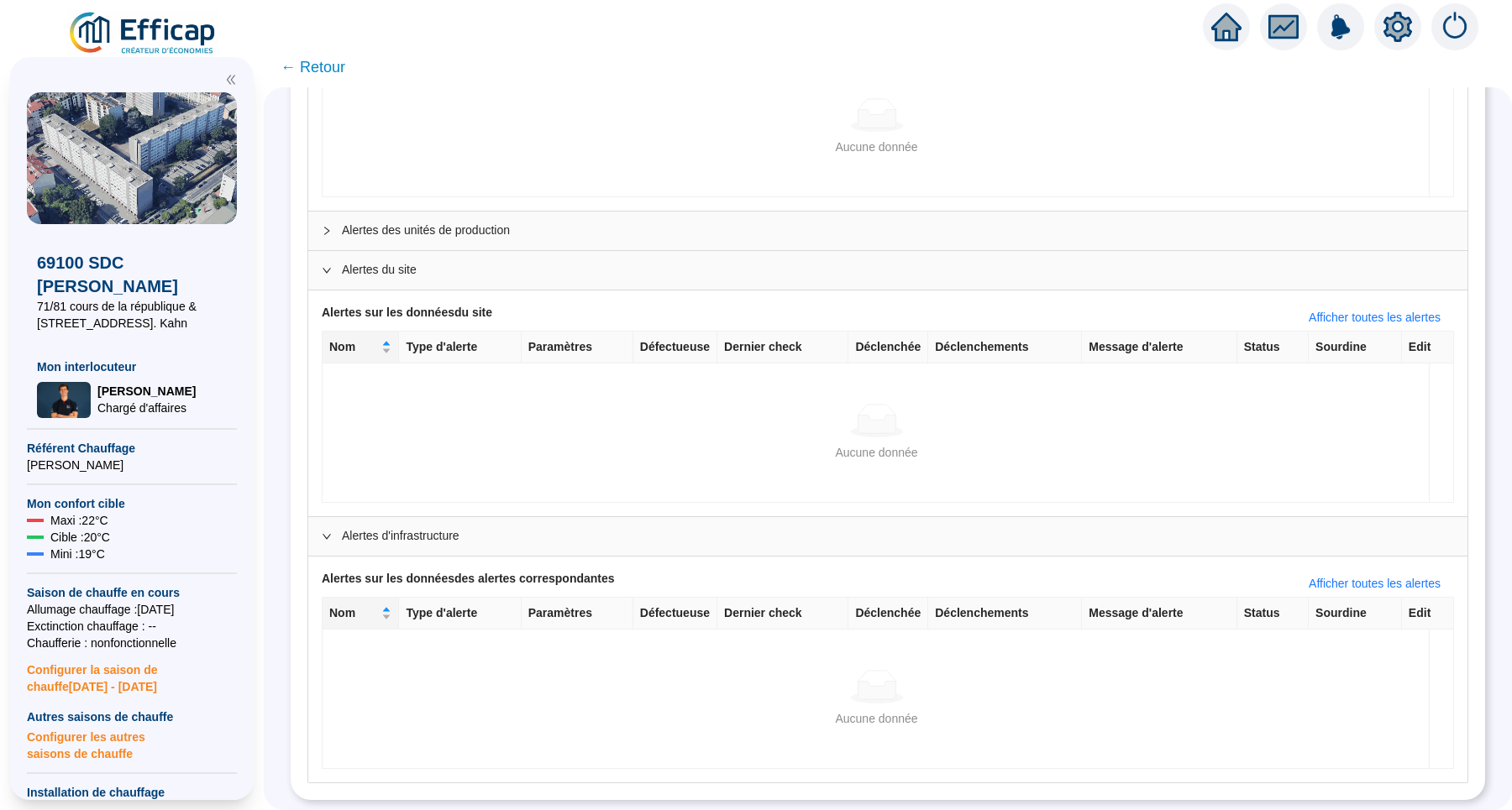
scroll to position [538, 0]
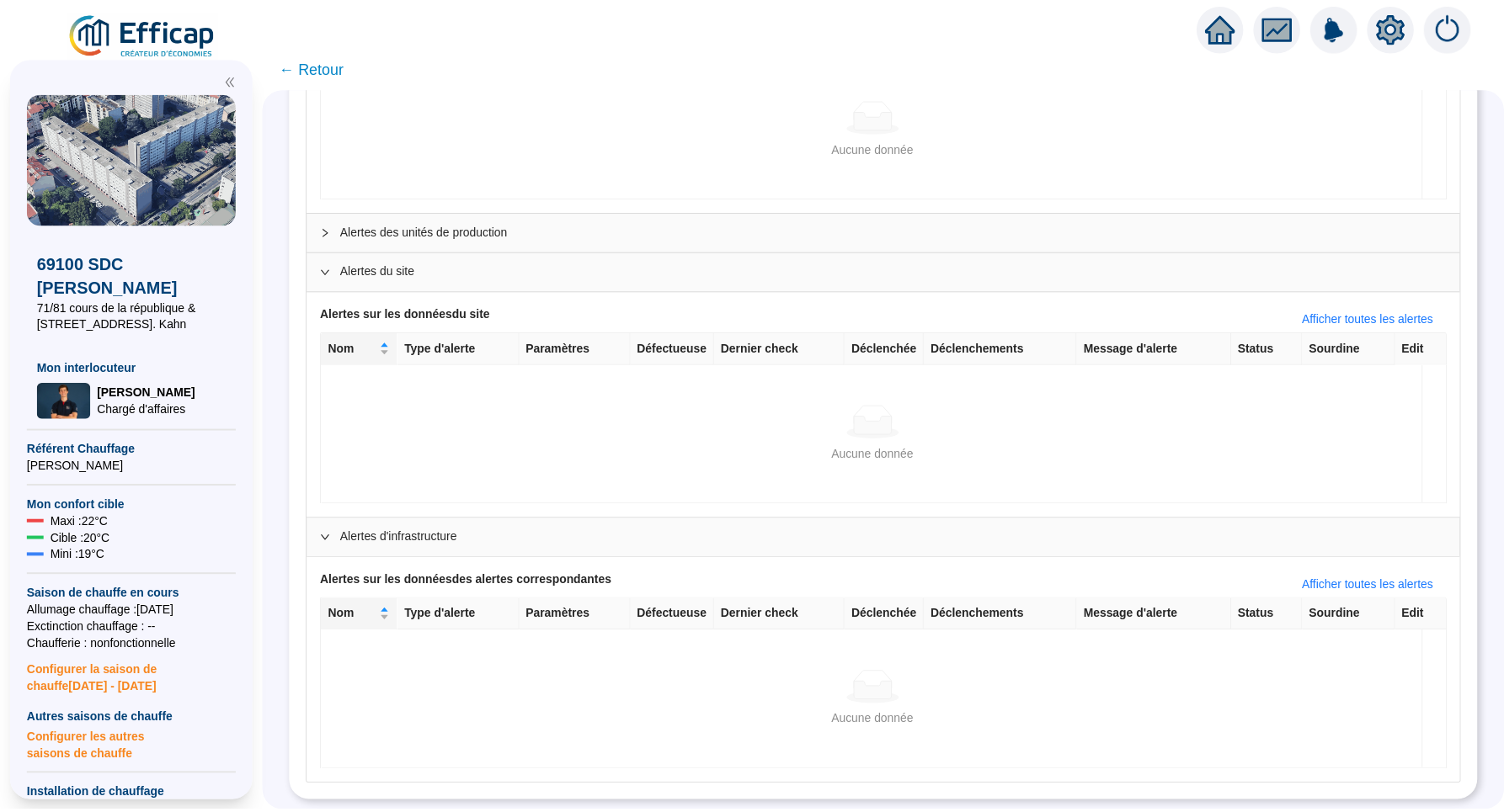
scroll to position [581, 0]
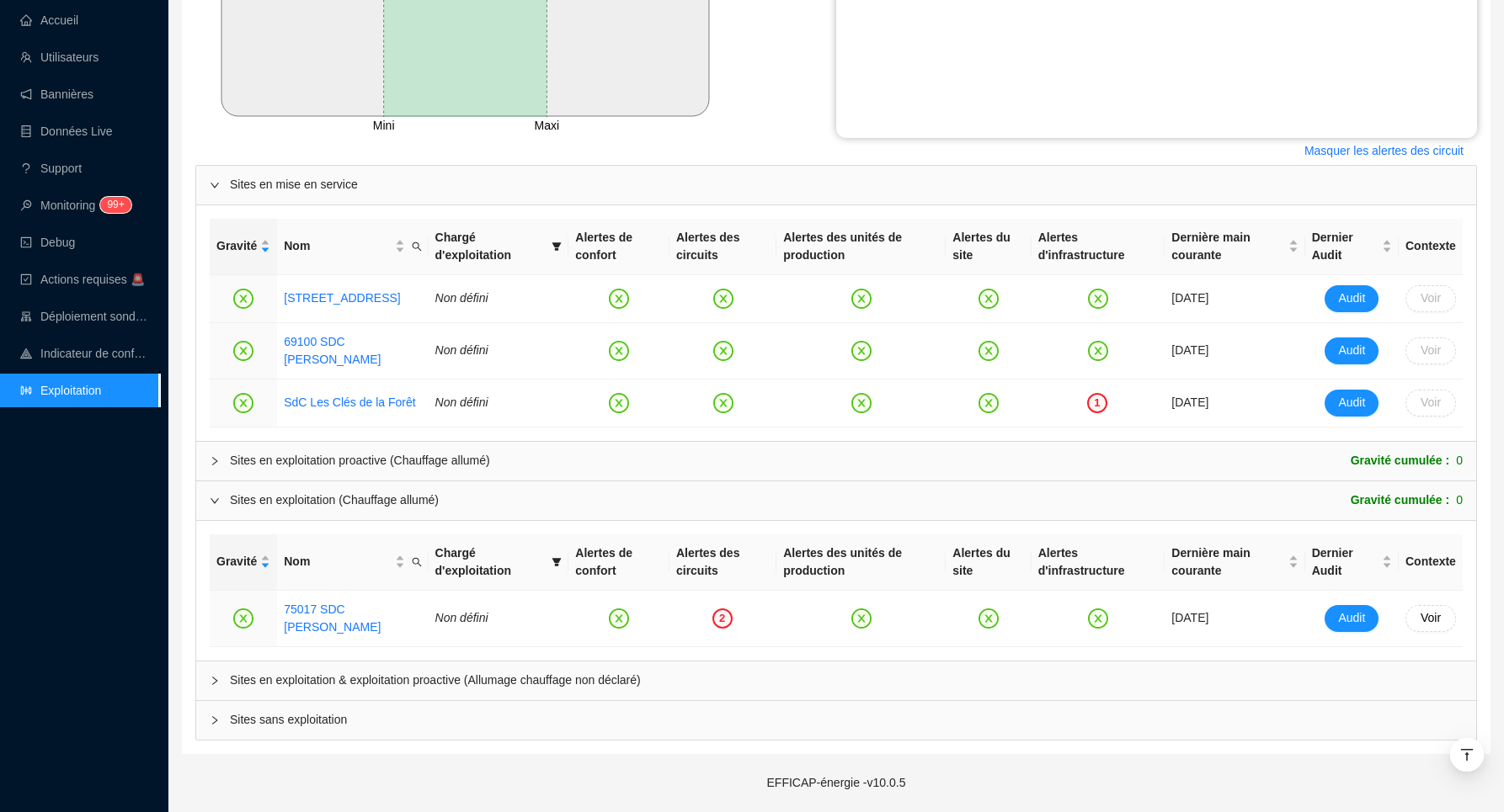
click at [321, 673] on span "Sites en exploitation & exploitation proactive (Allumage chauffage non déclaré)" at bounding box center [846, 680] width 1233 height 18
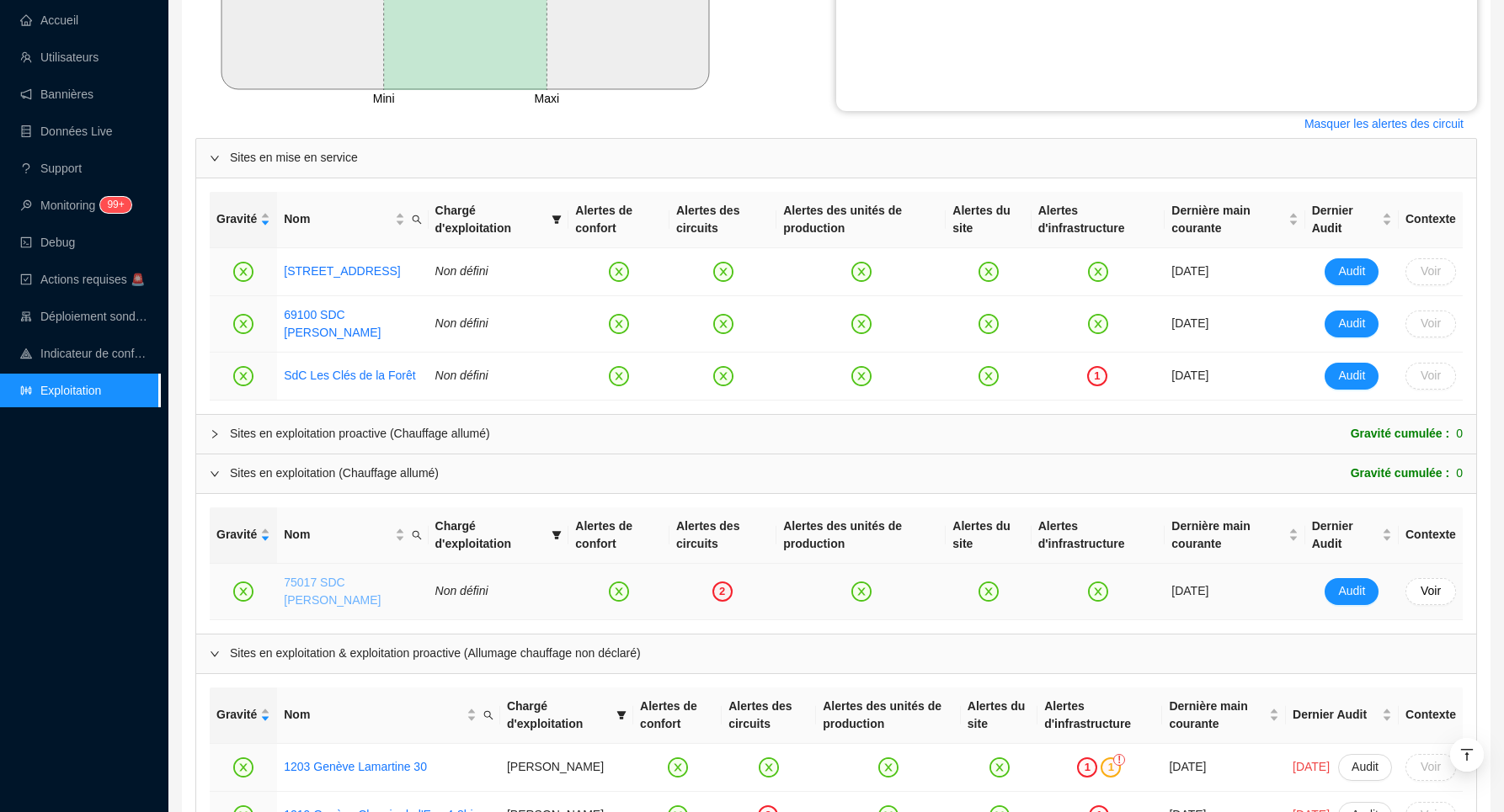
click at [307, 607] on link "75017 SDC [PERSON_NAME]" at bounding box center [332, 591] width 97 height 31
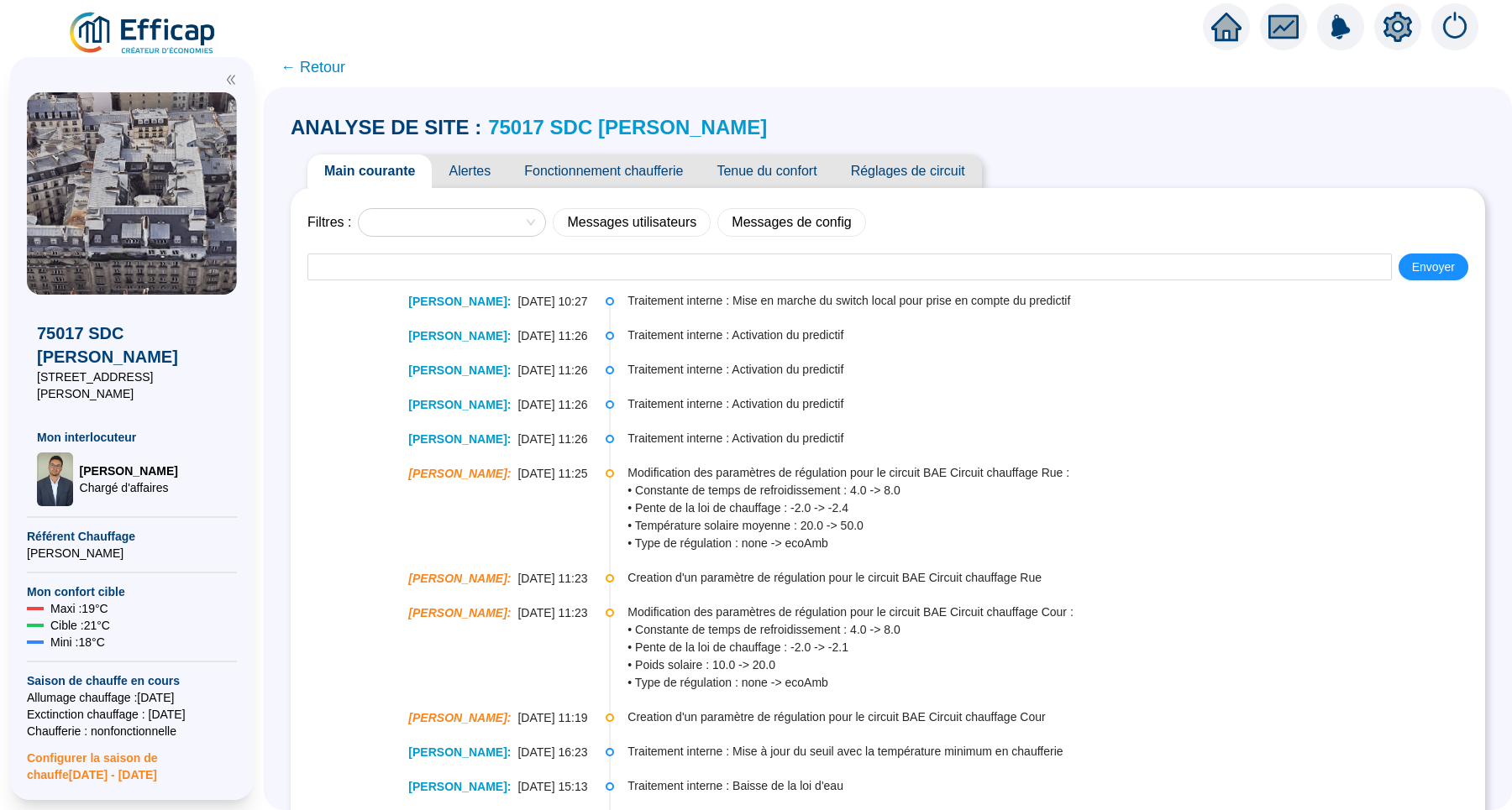
click at [490, 176] on span "Alertes" at bounding box center [470, 171] width 76 height 34
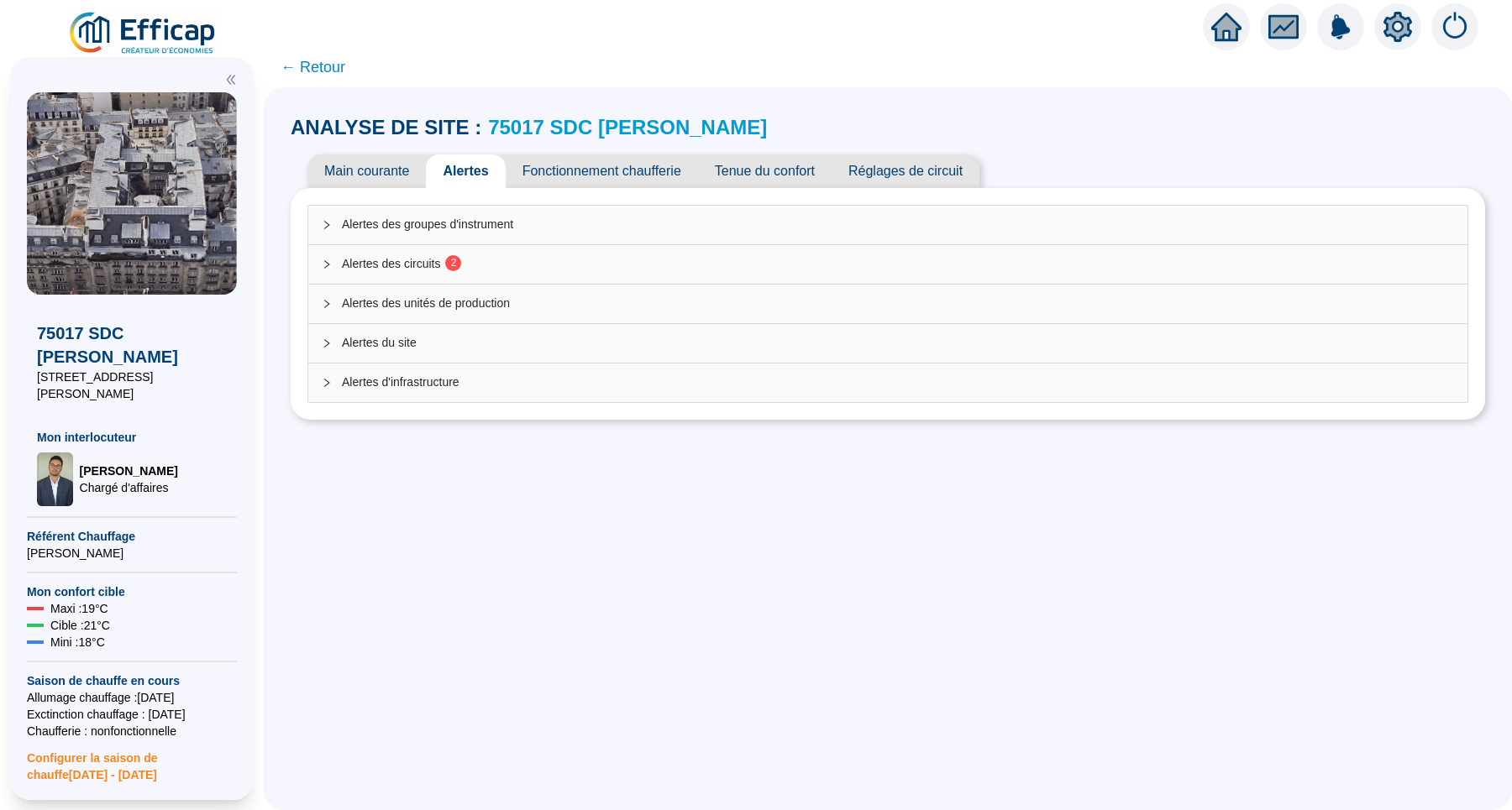
click at [444, 258] on span "Alertes des circuits 2" at bounding box center [898, 264] width 1112 height 18
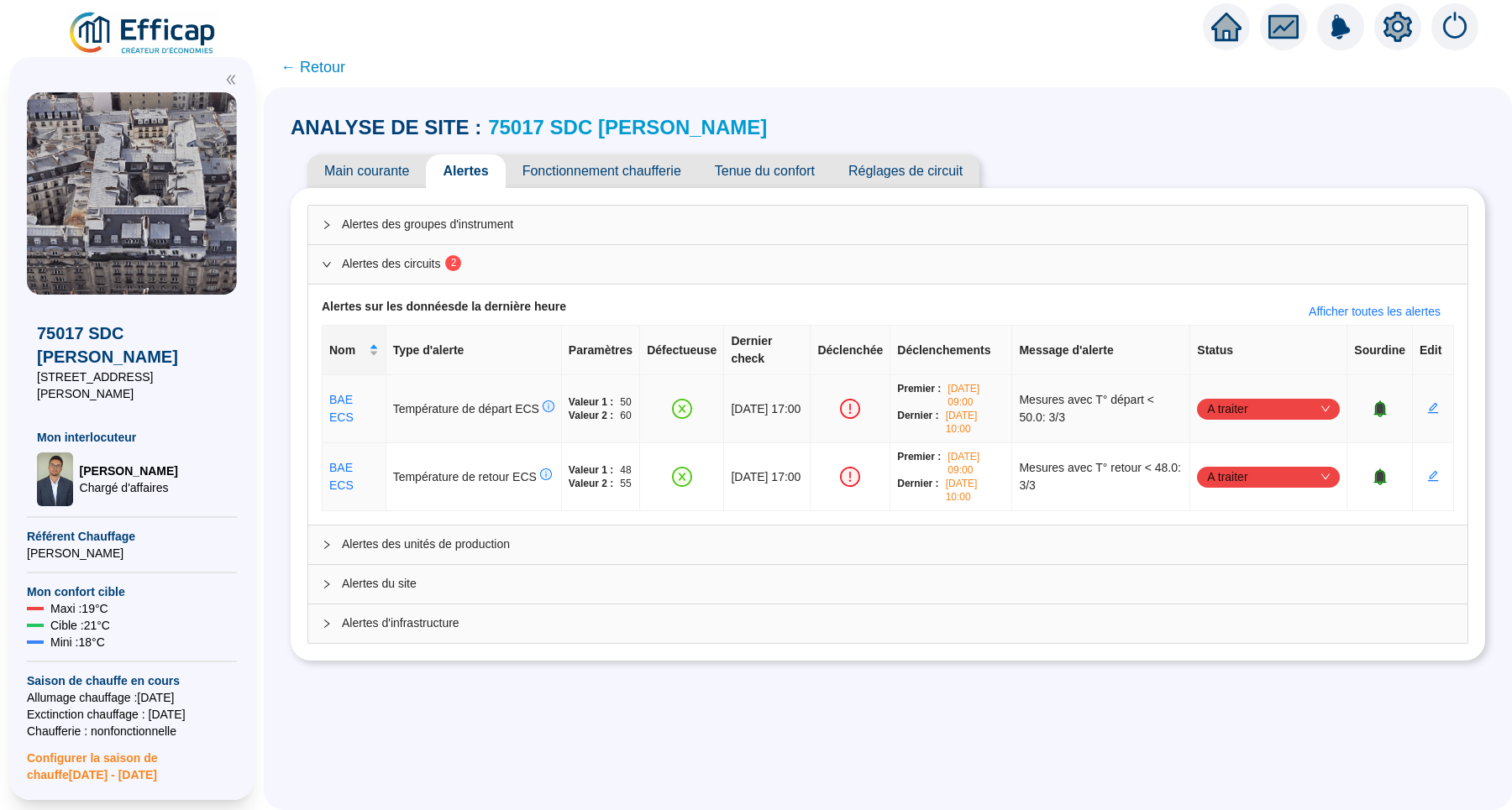
click at [1375, 402] on icon "bell" at bounding box center [1380, 408] width 11 height 12
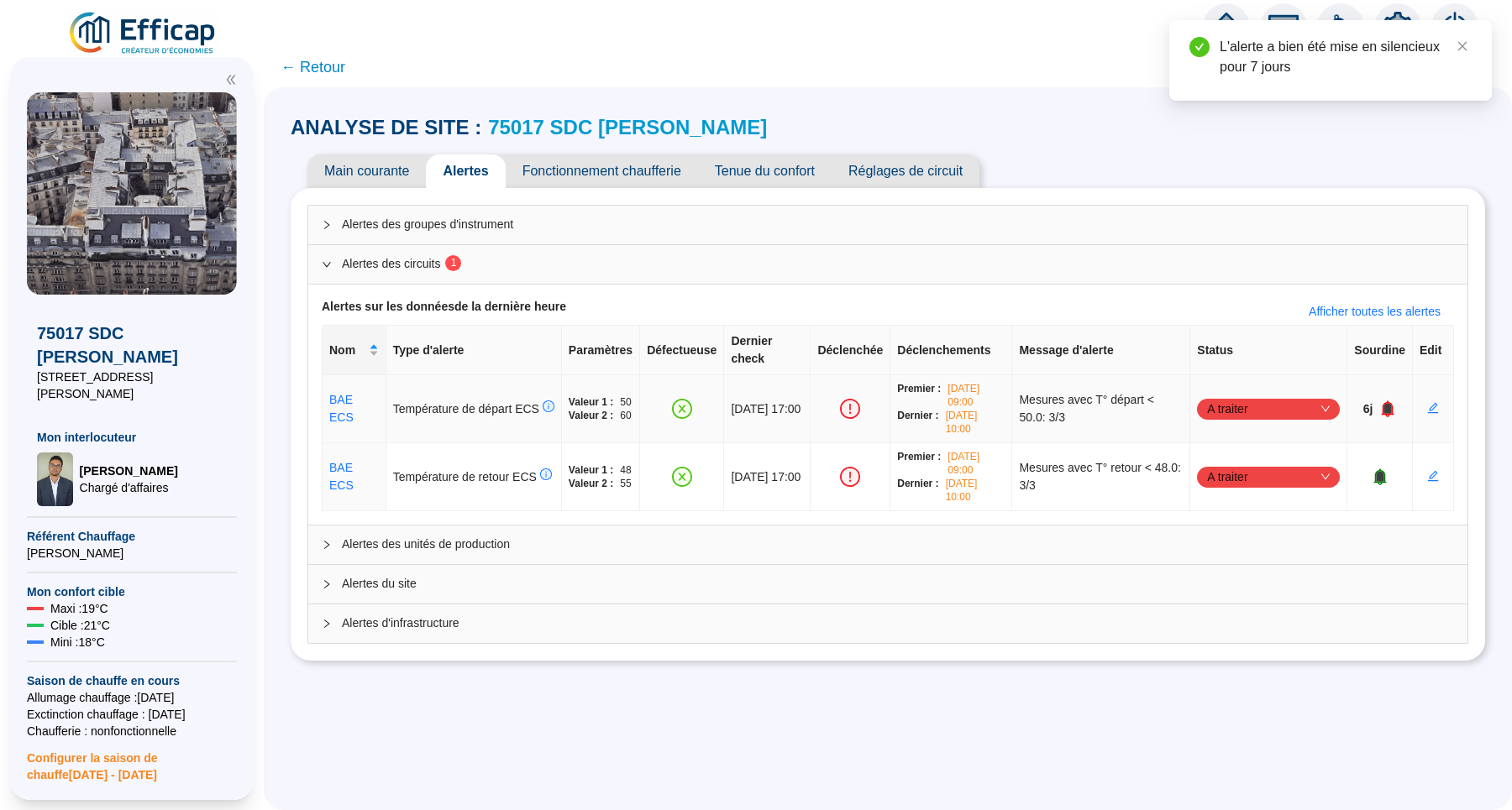
click at [1383, 402] on icon "bell" at bounding box center [1388, 408] width 11 height 12
click at [1393, 413] on td "14j" at bounding box center [1381, 409] width 66 height 68
click at [1386, 402] on icon "bell" at bounding box center [1391, 408] width 11 height 12
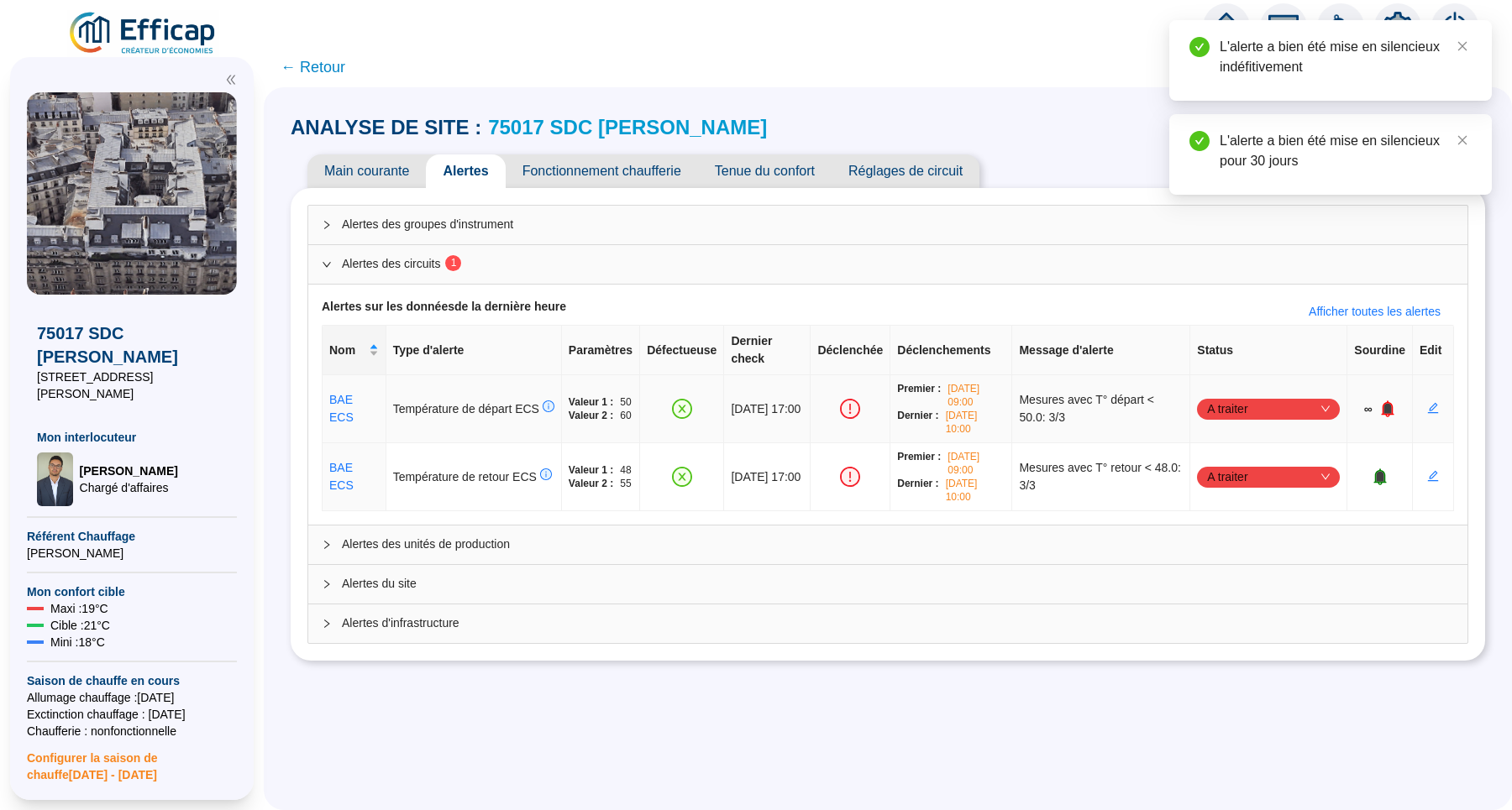
click at [1321, 404] on icon "down" at bounding box center [1326, 409] width 10 height 10
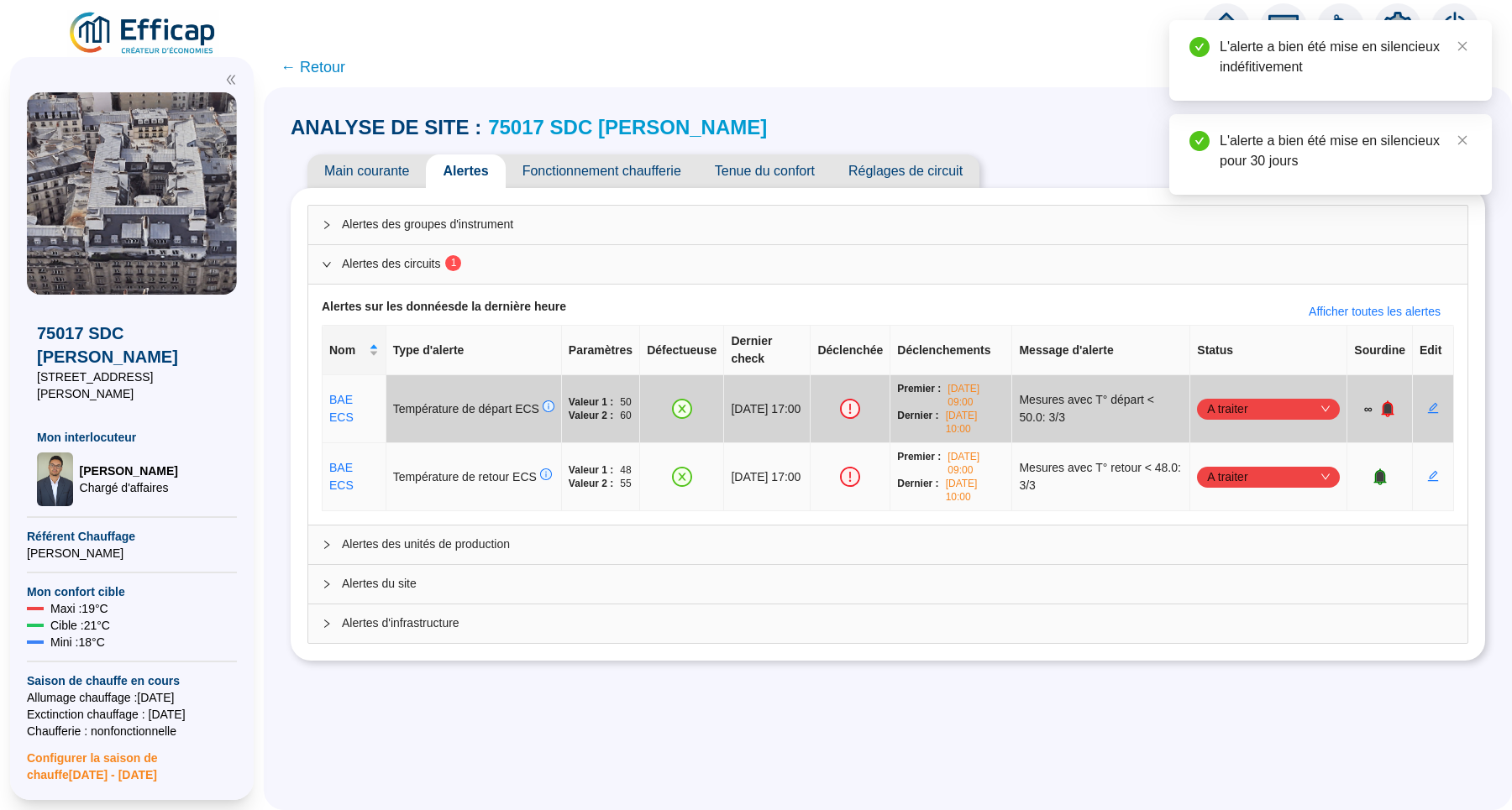
click at [1321, 472] on icon "down" at bounding box center [1326, 477] width 10 height 10
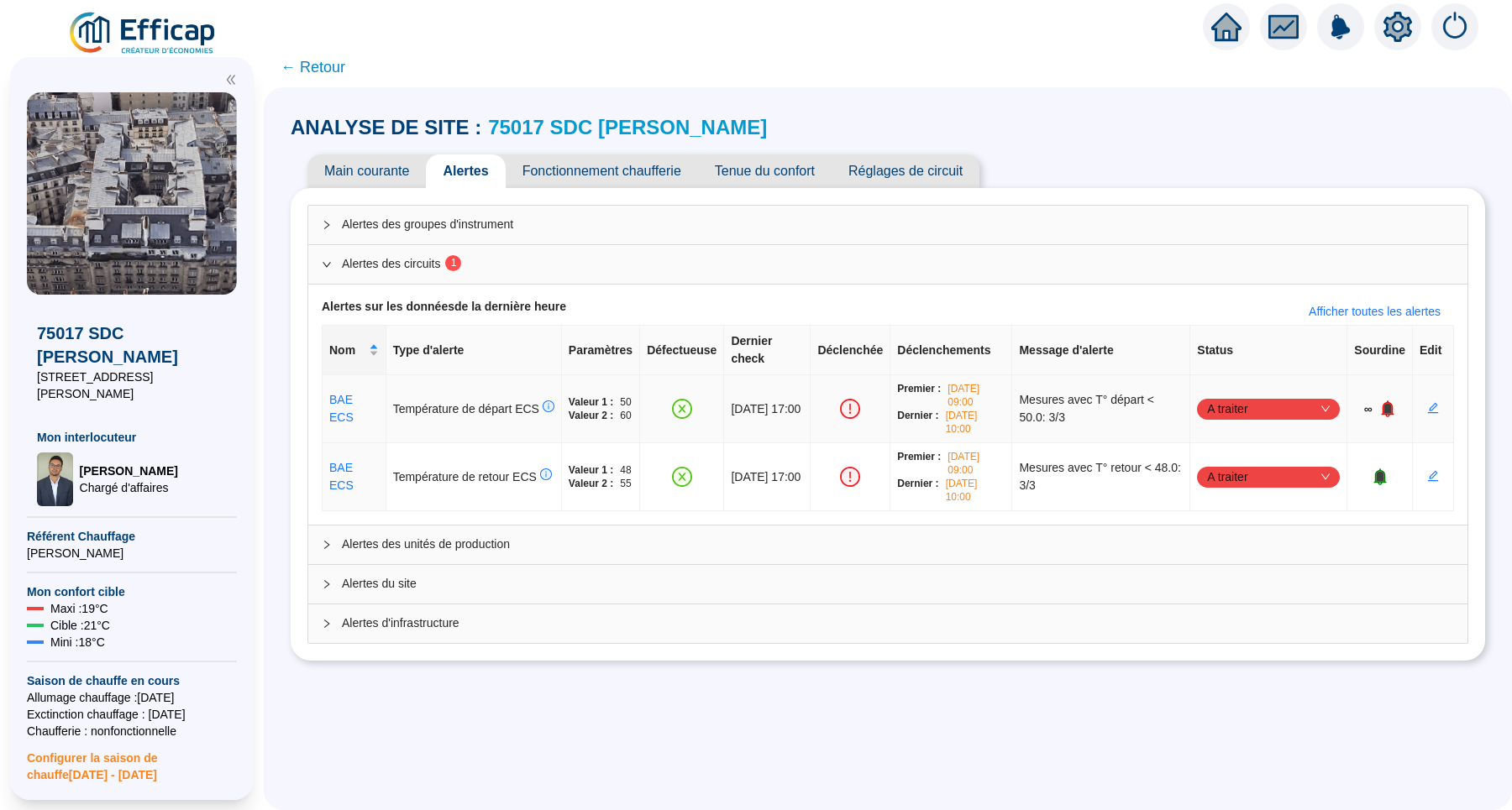
click at [1382, 402] on icon "bell" at bounding box center [1387, 408] width 11 height 12
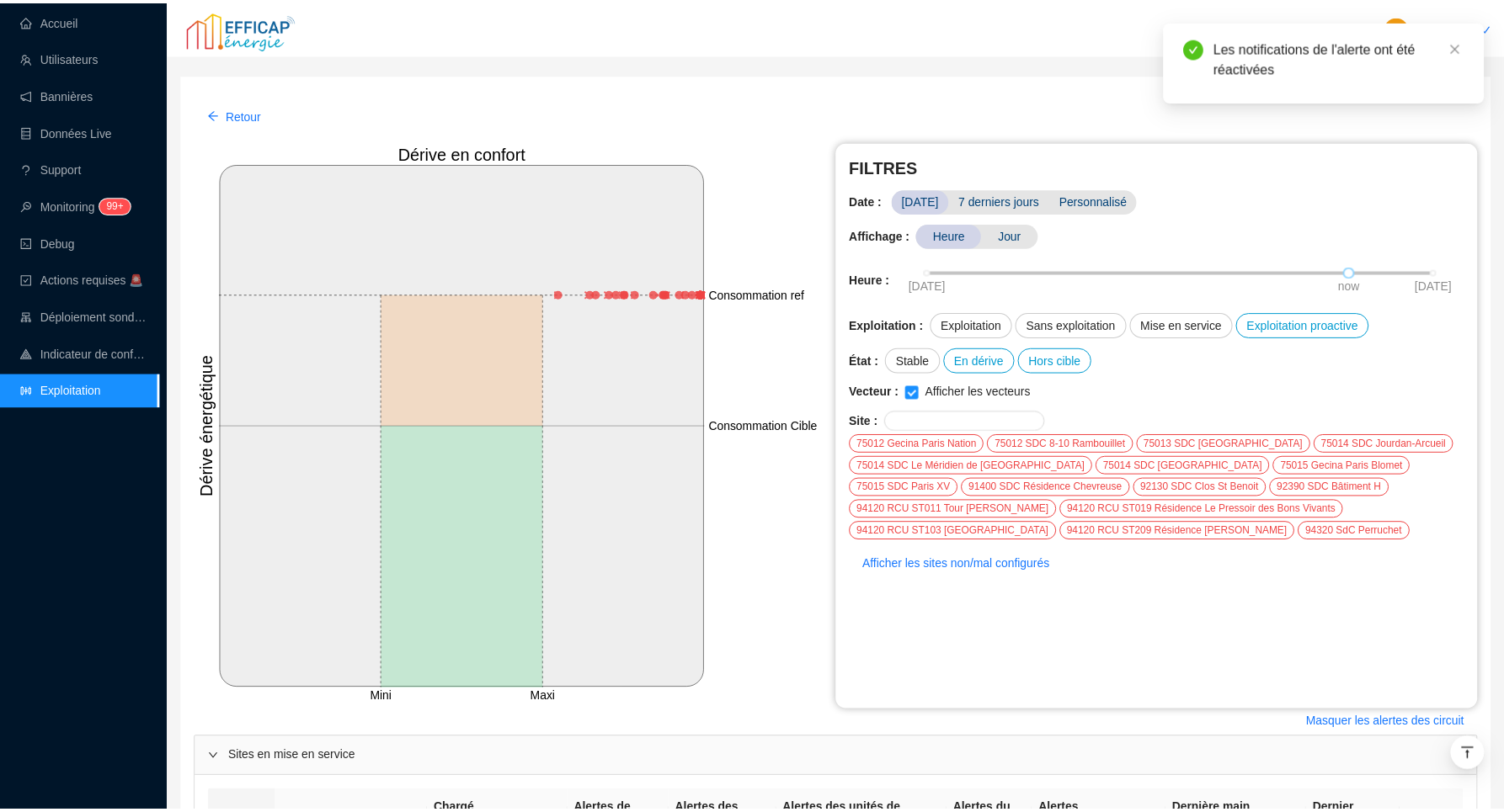
scroll to position [581, 0]
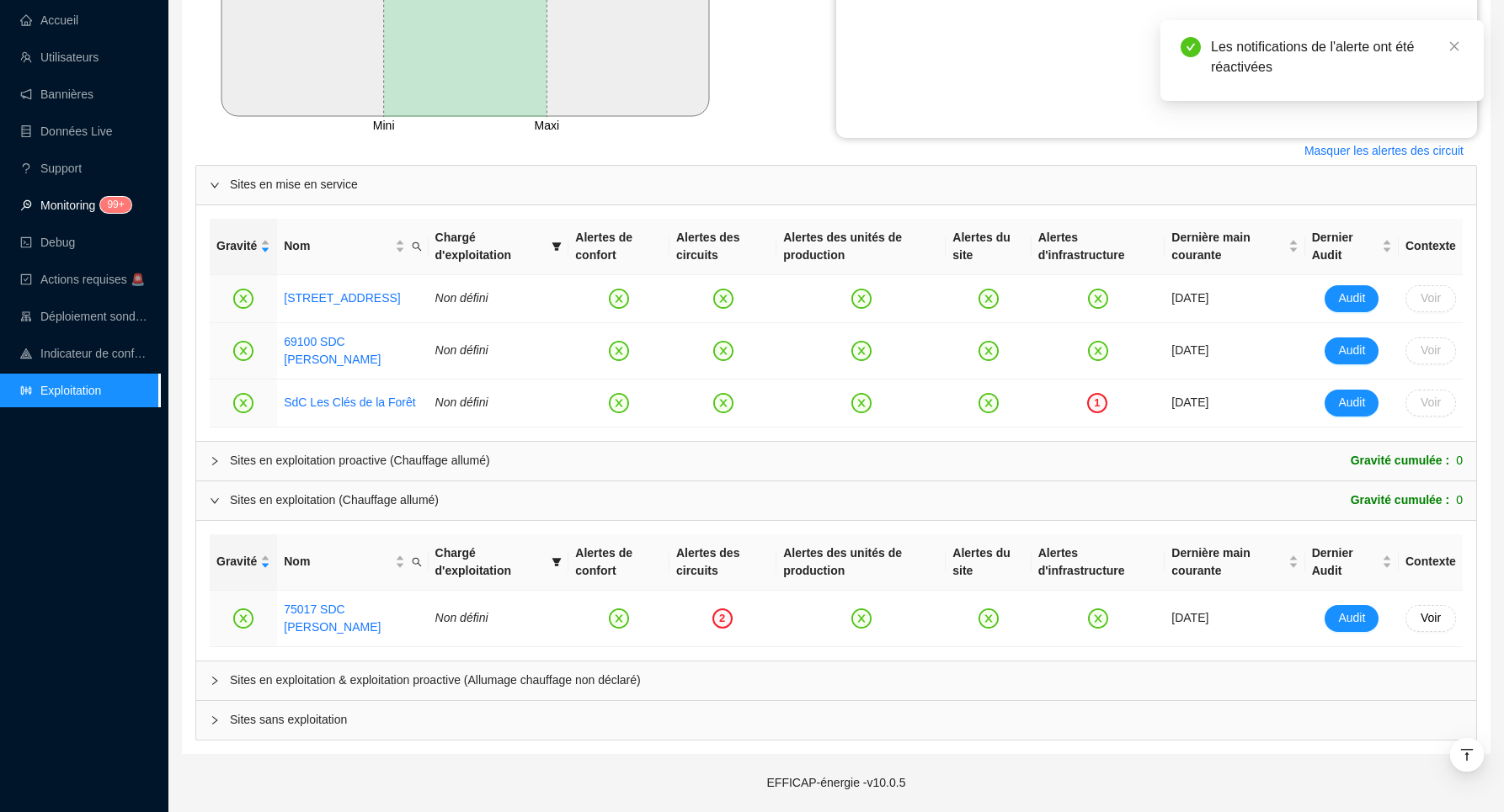
click at [73, 212] on link "Monitoring 99+" at bounding box center [73, 205] width 106 height 14
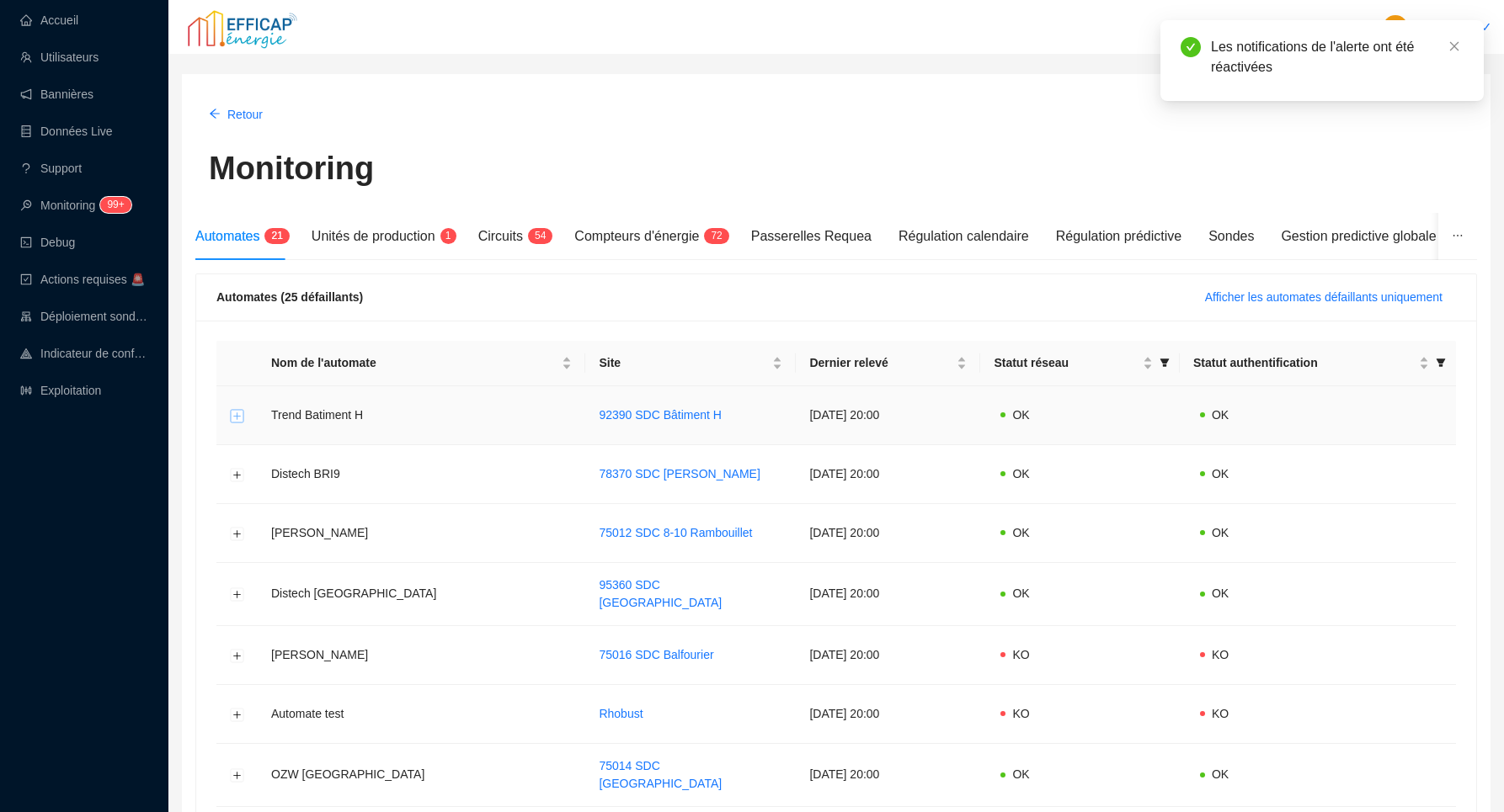
click at [239, 414] on button "Développer la ligne" at bounding box center [237, 416] width 14 height 14
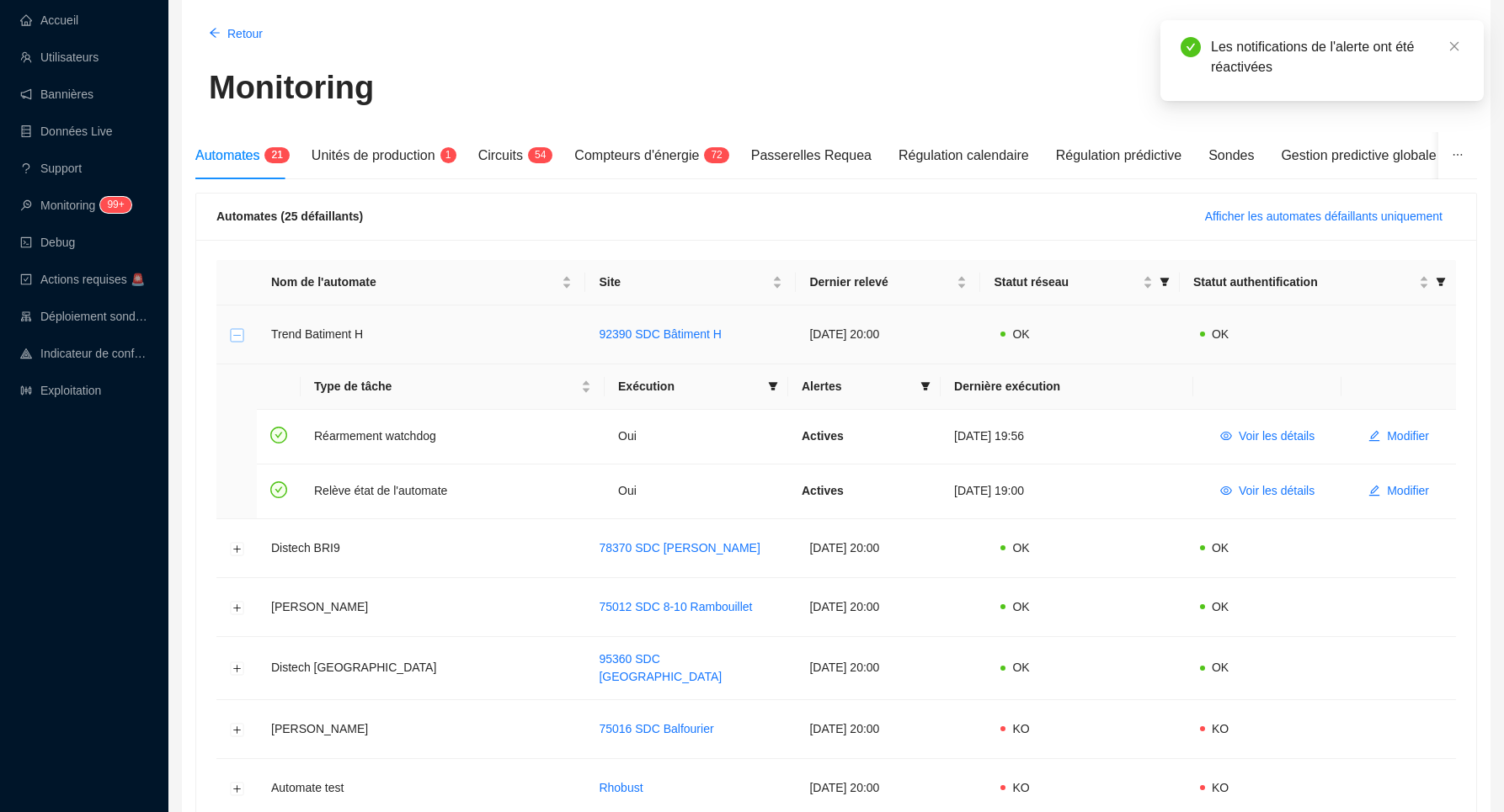
scroll to position [83, 0]
click at [95, 394] on link "Exploitation" at bounding box center [61, 391] width 81 height 14
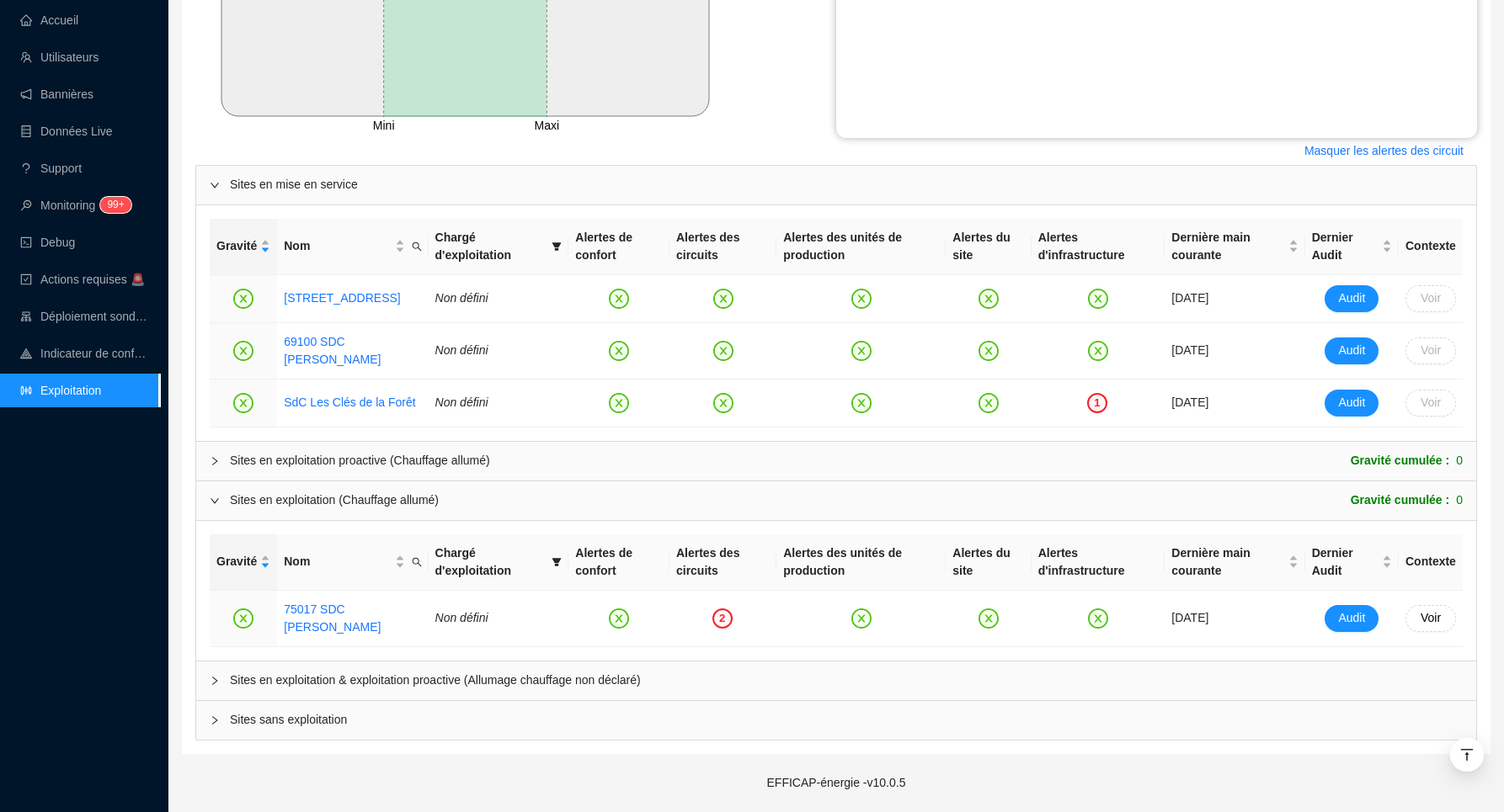
scroll to position [581, 0]
click at [1089, 401] on div "1" at bounding box center [1097, 403] width 20 height 20
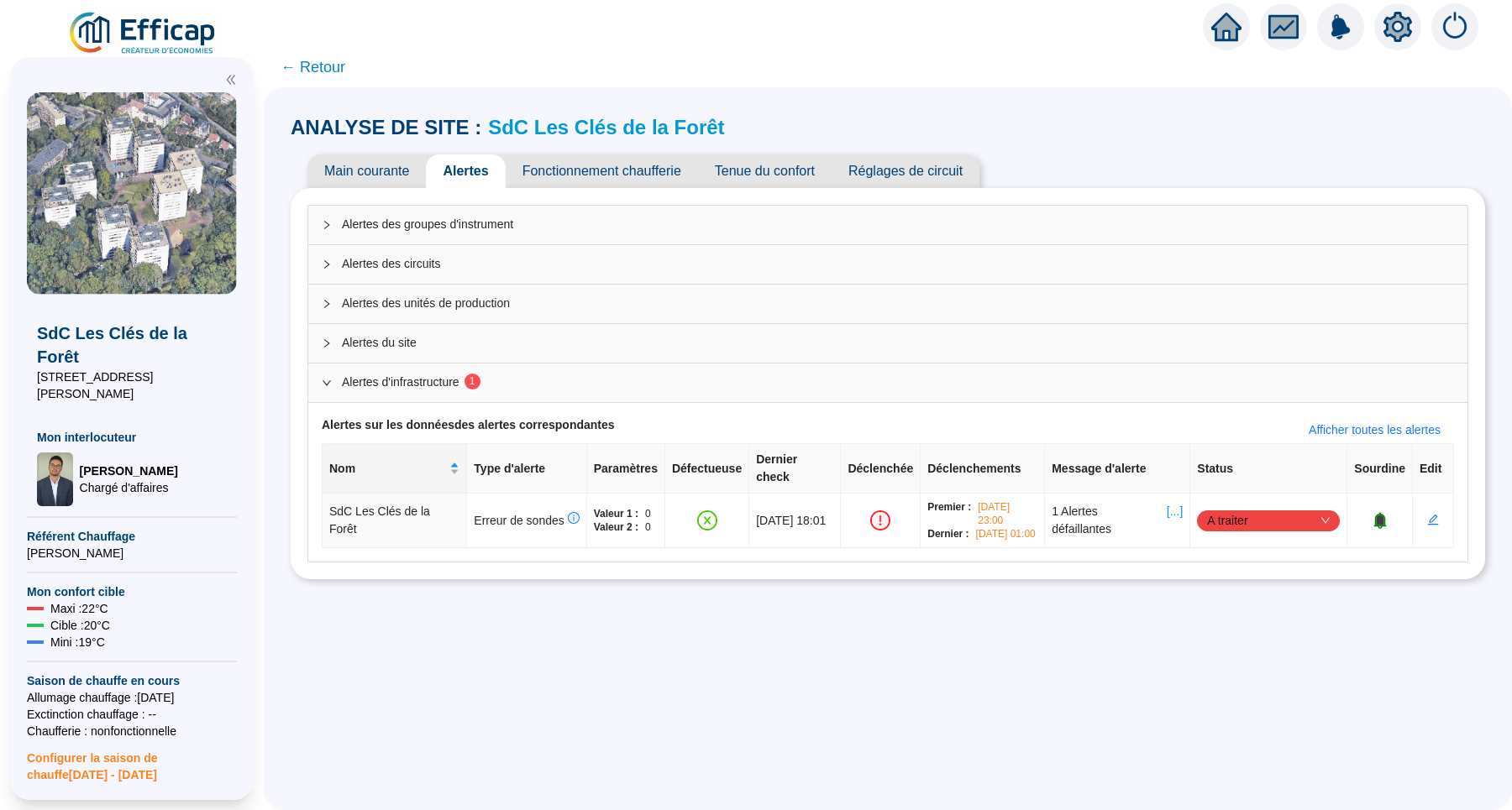
click at [1380, 461] on th "Sourdine" at bounding box center [1381, 469] width 66 height 50
copy th "Sourdine"
click at [104, 24] on img at bounding box center [143, 34] width 152 height 47
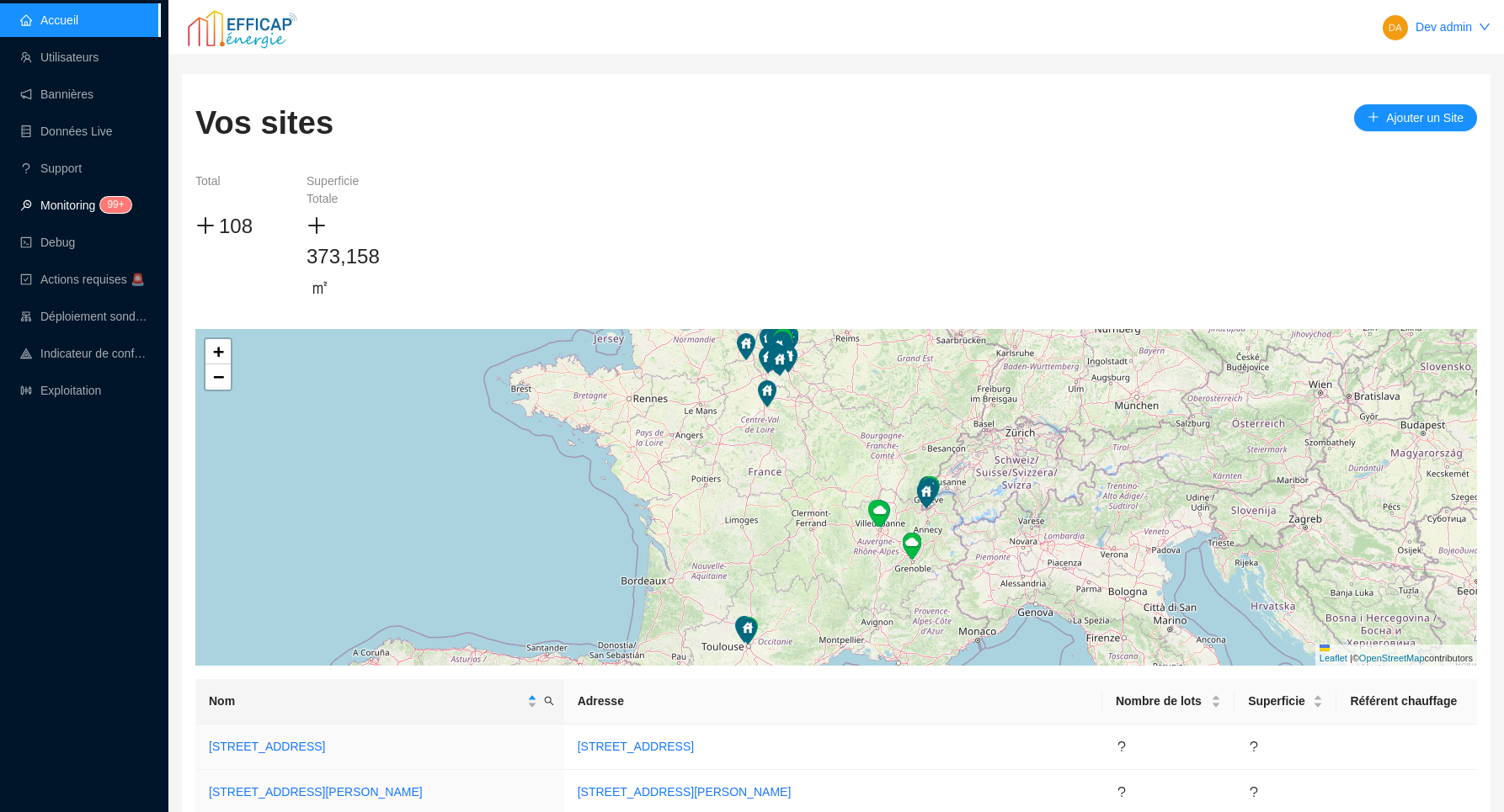
click at [84, 204] on link "Monitoring 99+" at bounding box center [73, 205] width 106 height 14
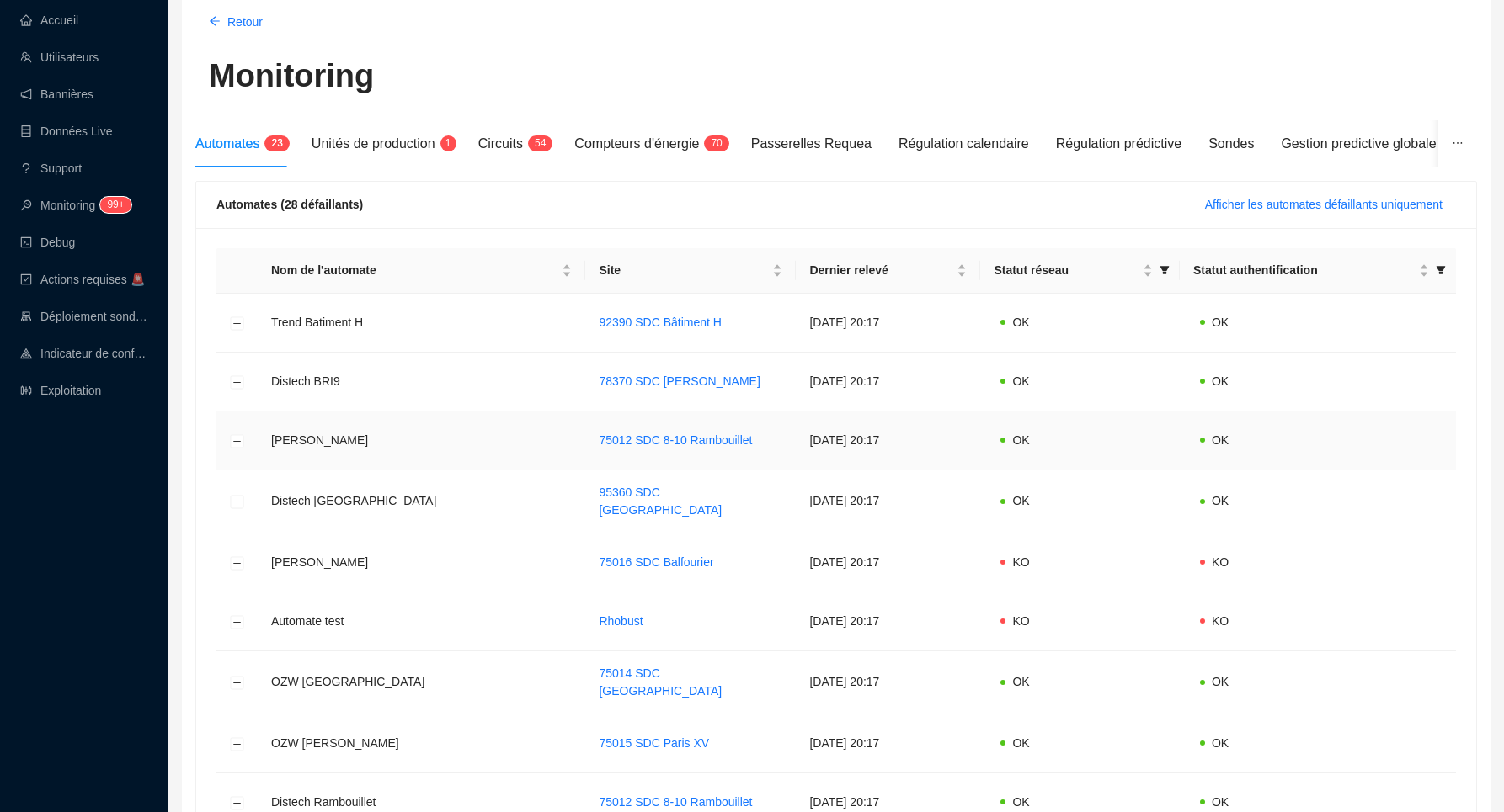
scroll to position [93, 0]
click at [1159, 272] on icon "filter" at bounding box center [1165, 270] width 10 height 10
click at [1441, 268] on icon "filter" at bounding box center [1441, 271] width 9 height 8
click at [235, 322] on button "Développer la ligne" at bounding box center [237, 323] width 14 height 14
